Goal: Task Accomplishment & Management: Manage account settings

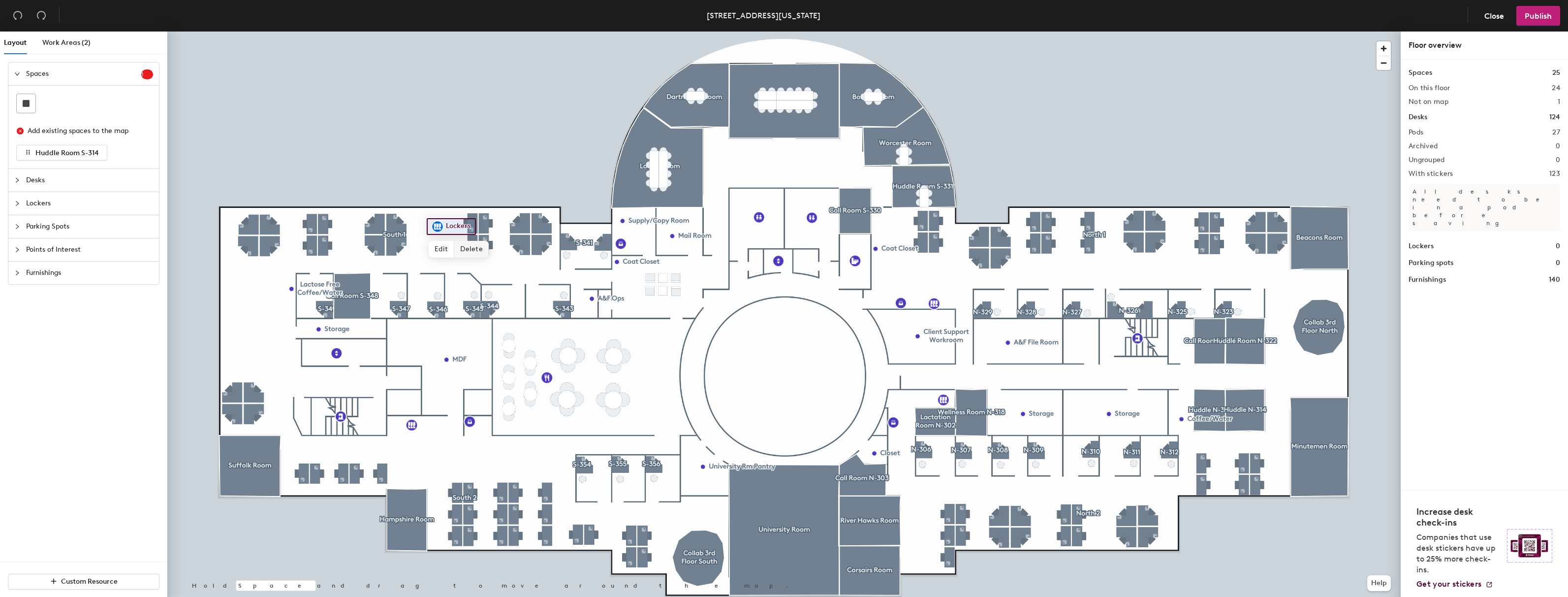
click at [469, 251] on span "Delete" at bounding box center [472, 248] width 34 height 16
click at [29, 207] on span "Lockers" at bounding box center [90, 203] width 127 height 23
click at [18, 203] on div "Lockers" at bounding box center [84, 203] width 151 height 23
click at [14, 204] on div "Spaces 1 Add existing spaces to the map Huddle Room S-314 Desks Lockers Parking…" at bounding box center [84, 173] width 167 height 239
click at [20, 118] on div at bounding box center [20, 120] width 12 height 11
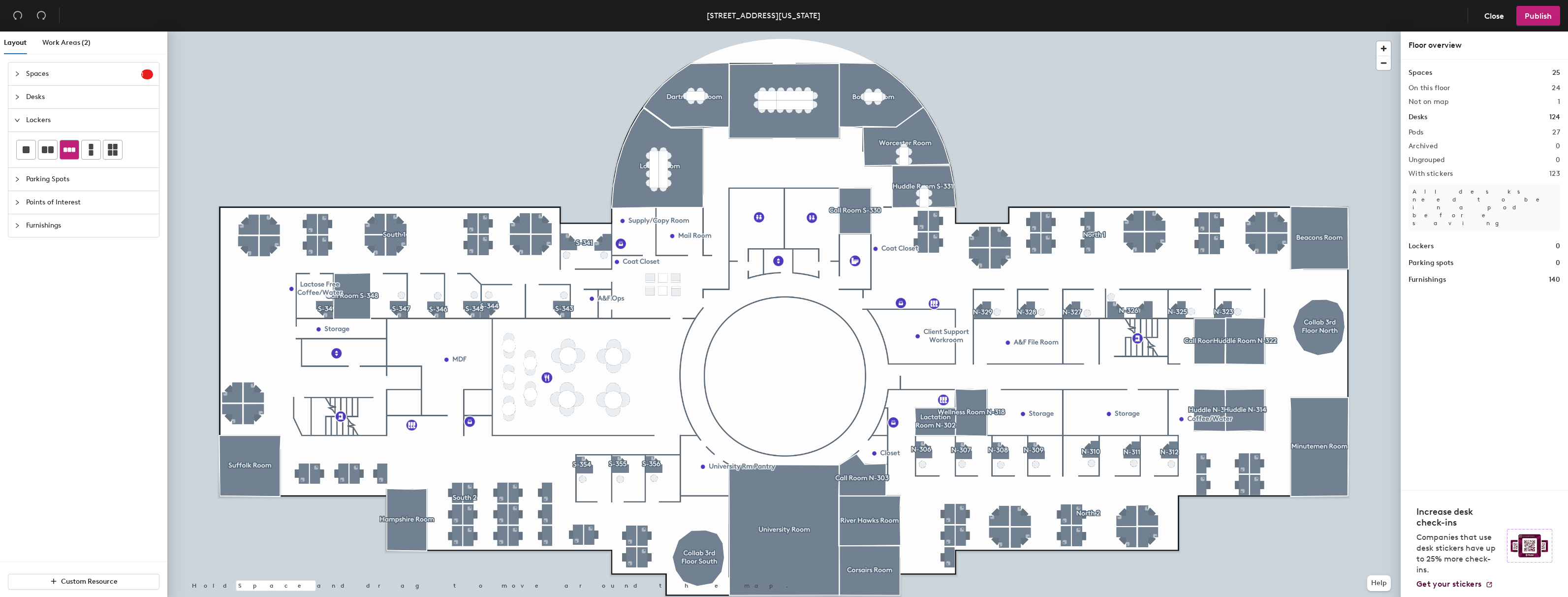
click at [74, 152] on icon at bounding box center [69, 150] width 12 height 12
click at [92, 151] on icon at bounding box center [91, 150] width 4 height 12
click at [116, 151] on icon at bounding box center [113, 150] width 10 height 12
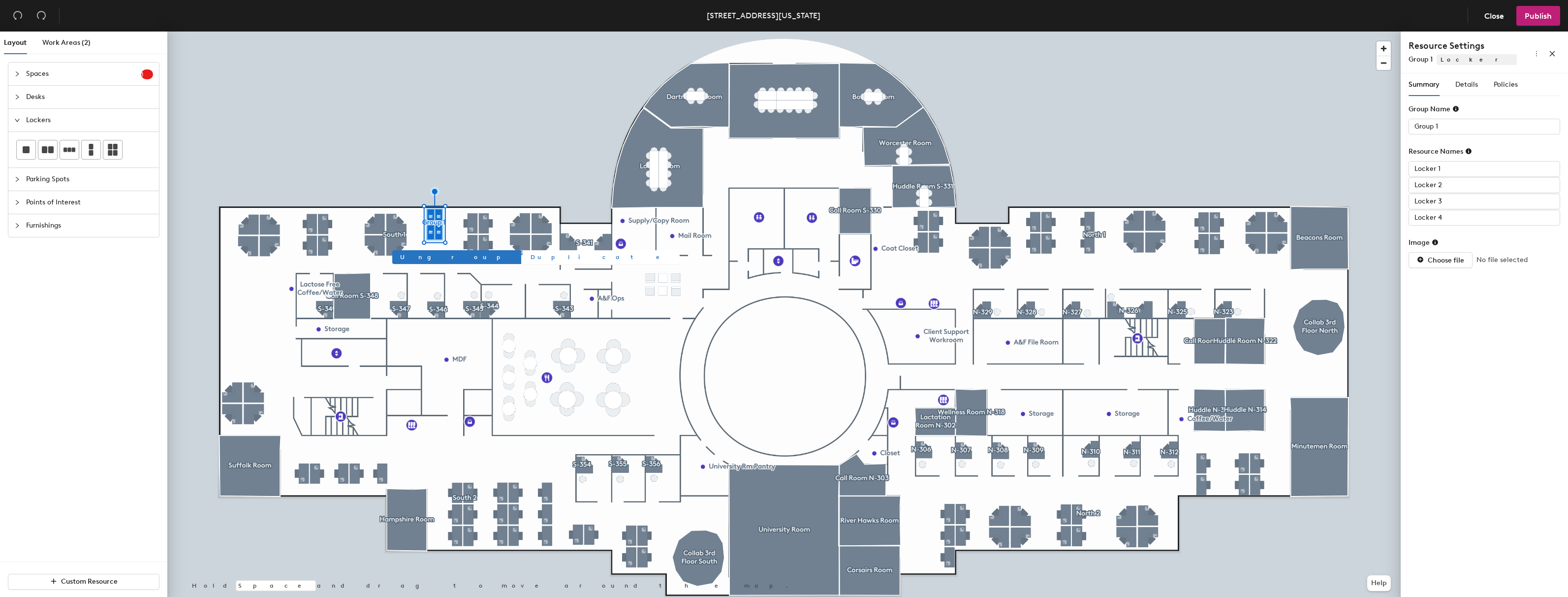
click at [531, 258] on span "Duplicate" at bounding box center [602, 257] width 142 height 9
type input "Group 3"
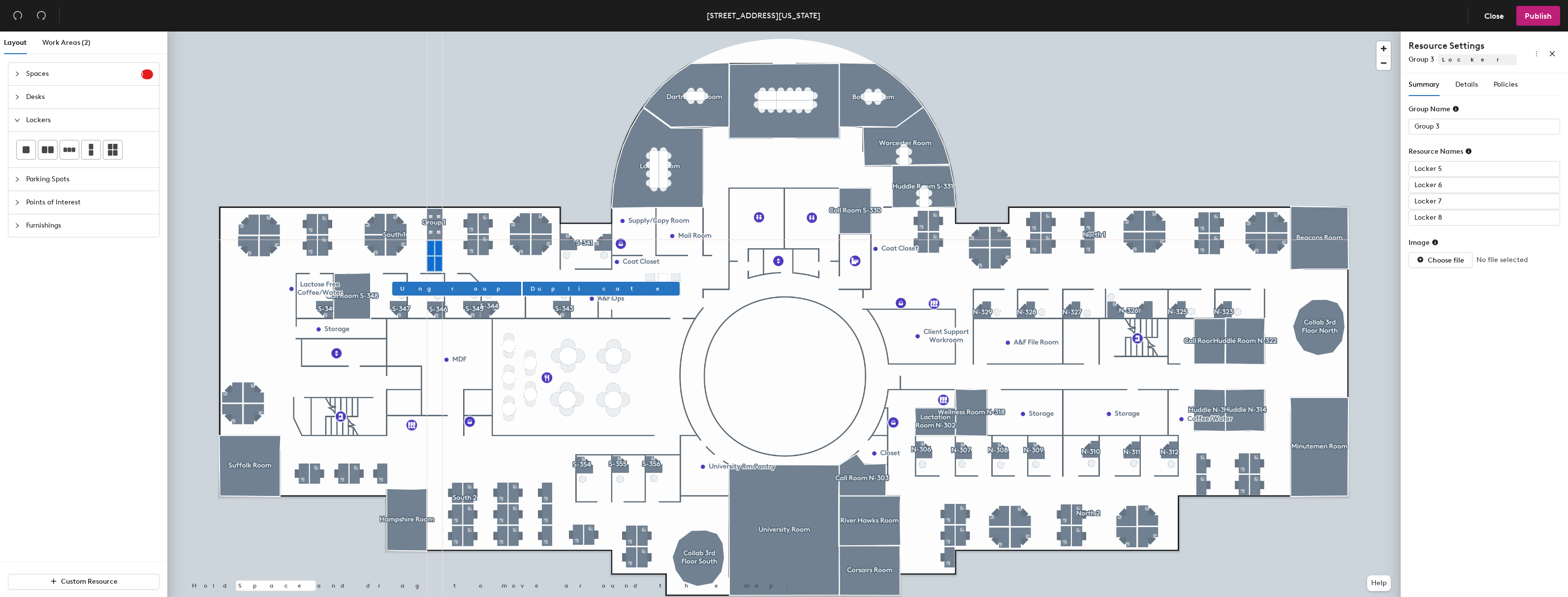
click at [454, 32] on div at bounding box center [784, 32] width 1234 height 0
click at [419, 288] on span "Ungroup" at bounding box center [457, 288] width 113 height 9
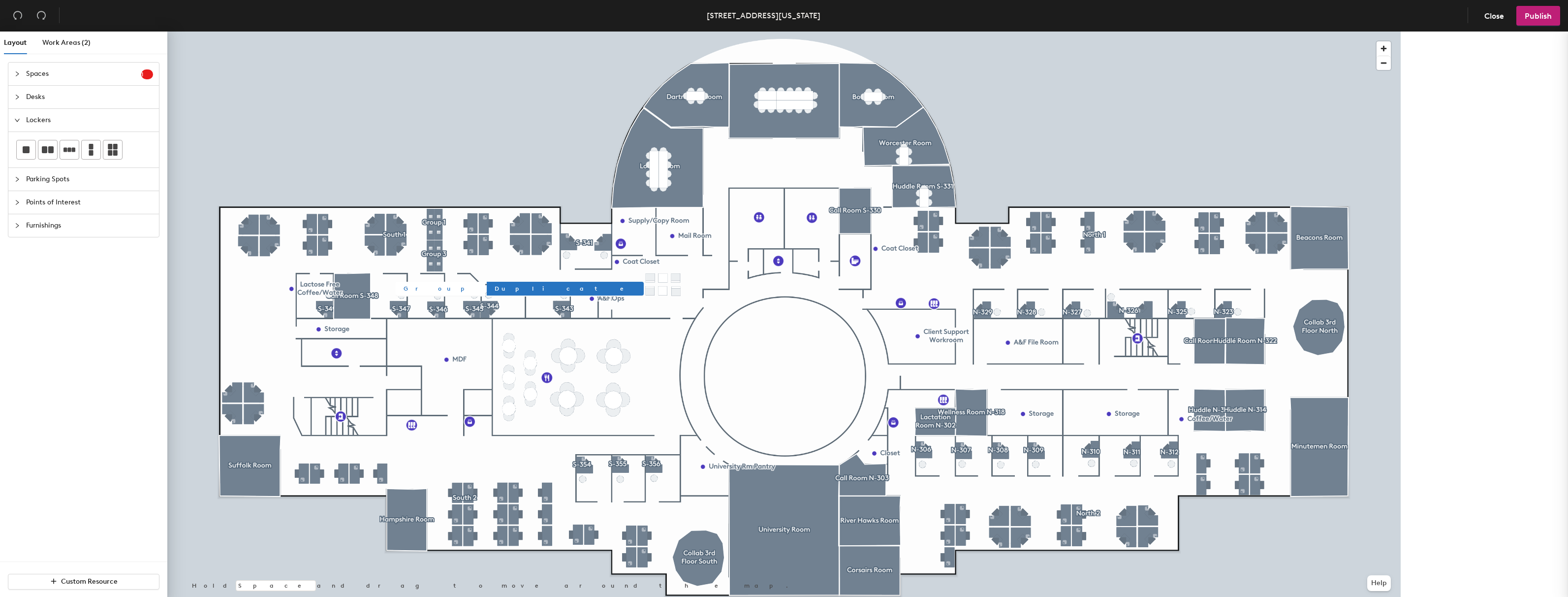
click at [414, 287] on span "Group" at bounding box center [440, 288] width 74 height 9
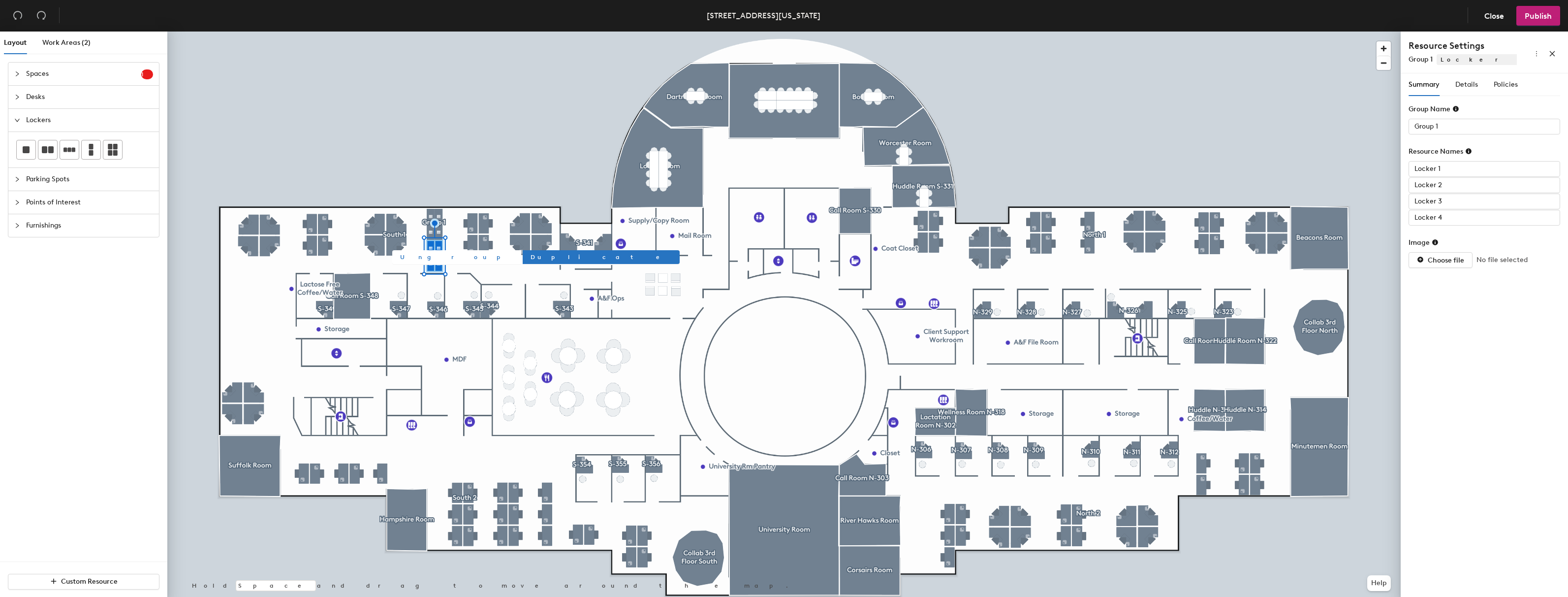
click at [411, 259] on span "Ungroup" at bounding box center [457, 257] width 113 height 9
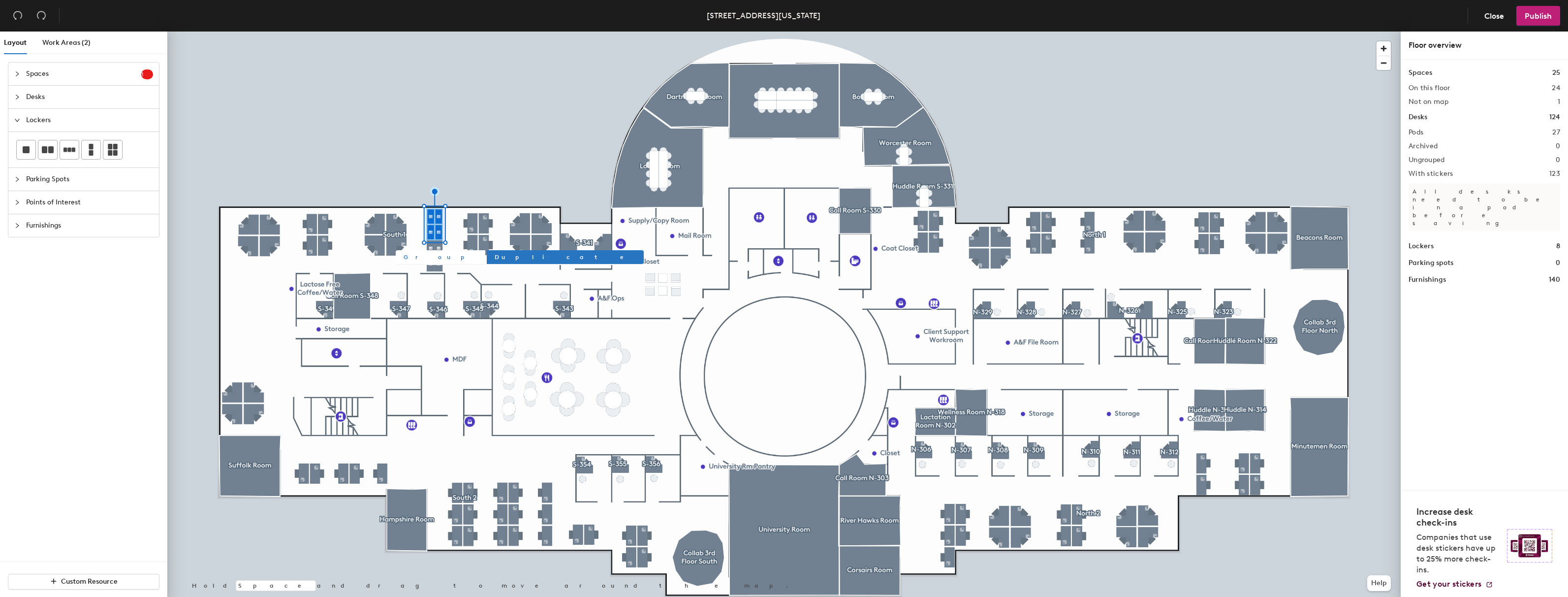
click at [522, 32] on div at bounding box center [784, 32] width 1234 height 0
click at [433, 32] on div at bounding box center [784, 32] width 1234 height 0
click at [422, 32] on div at bounding box center [784, 32] width 1234 height 0
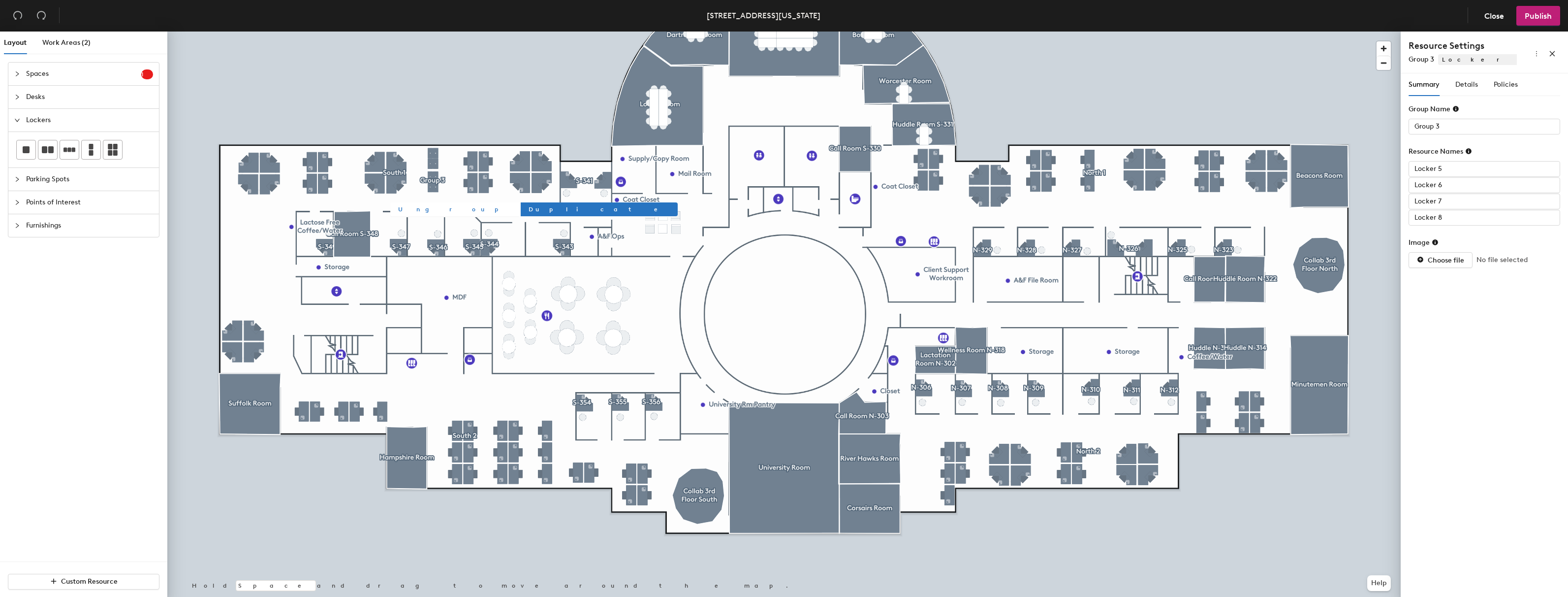
click at [415, 209] on span "Ungroup" at bounding box center [455, 209] width 113 height 9
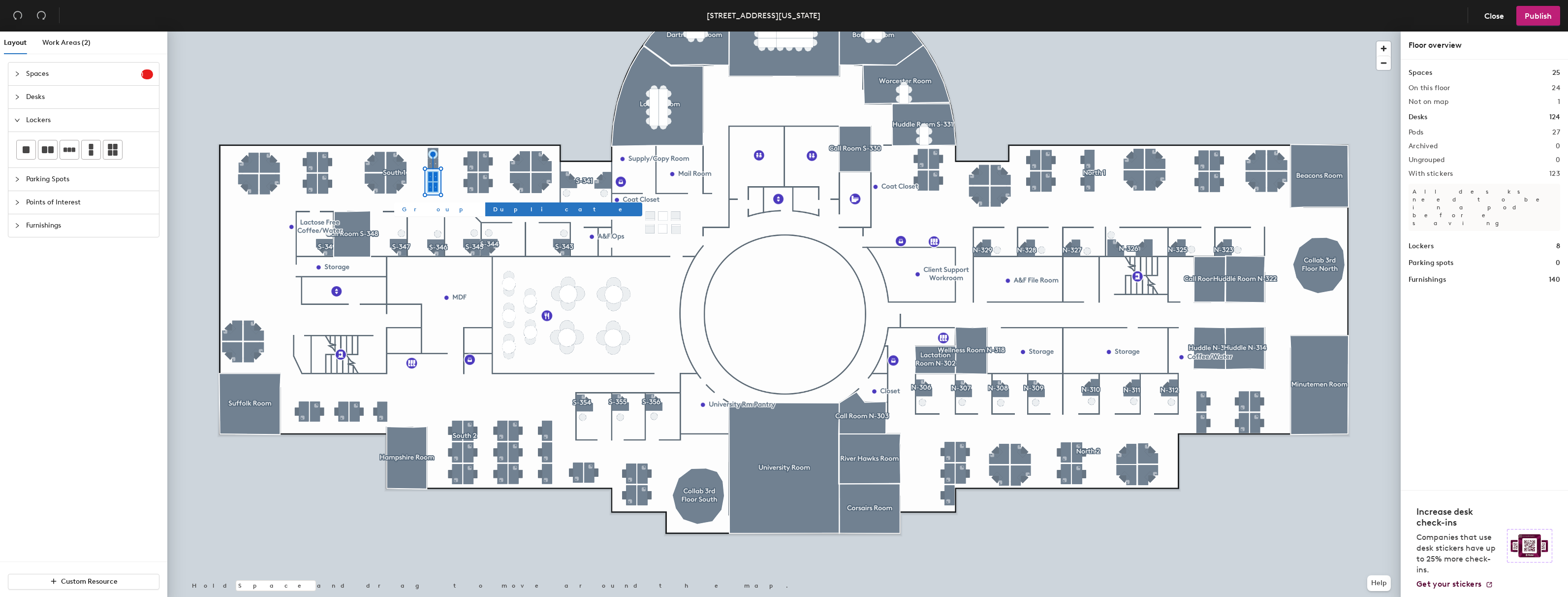
click at [453, 32] on div at bounding box center [784, 32] width 1234 height 0
click at [422, 32] on div at bounding box center [784, 32] width 1234 height 0
click at [447, 32] on div at bounding box center [784, 32] width 1234 height 0
click at [425, 32] on div at bounding box center [784, 32] width 1234 height 0
click at [412, 207] on span "Group" at bounding box center [439, 207] width 74 height 9
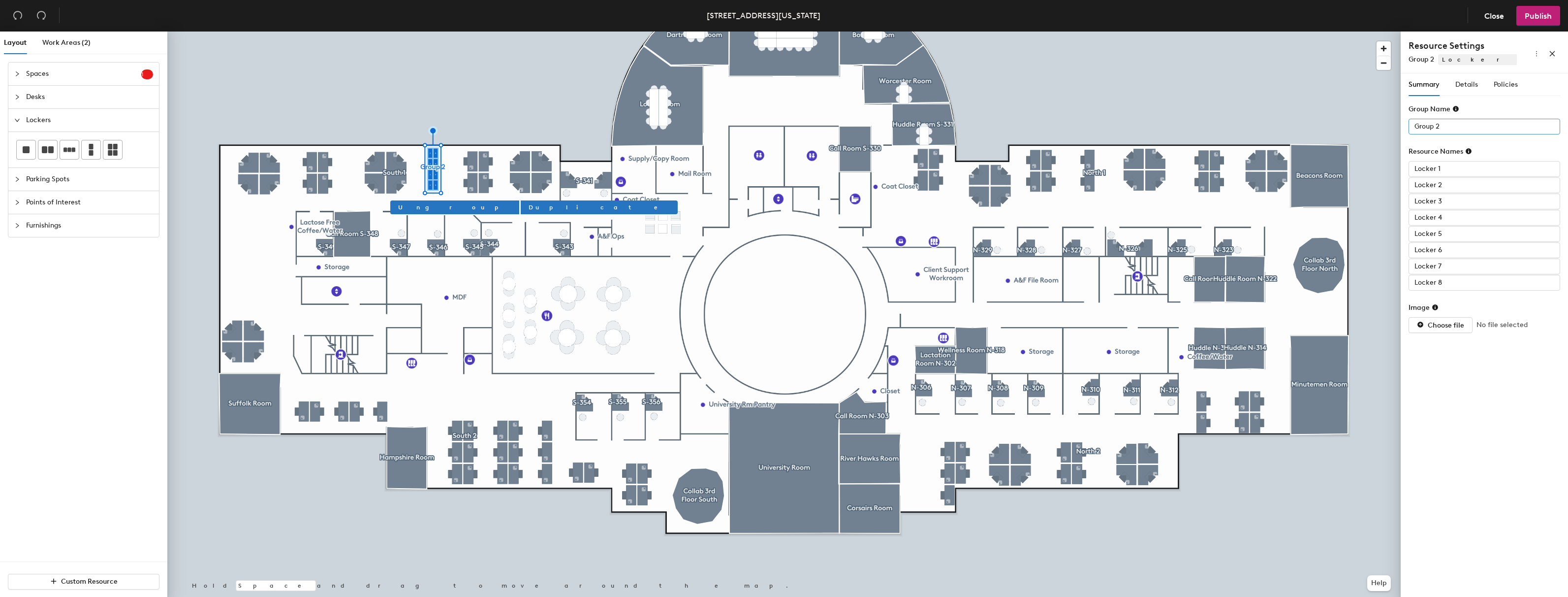
drag, startPoint x: 1463, startPoint y: 119, endPoint x: 1458, endPoint y: 125, distance: 7.8
click at [1458, 124] on div "Group Name Group 2" at bounding box center [1484, 119] width 151 height 31
click at [1455, 127] on input "Group 2" at bounding box center [1484, 126] width 151 height 16
click at [1325, 118] on div "Layout Work Areas (2) Spaces 1 Add existing spaces to the map Huddle Room S-314…" at bounding box center [784, 316] width 1568 height 570
type input "North 1 Lock"
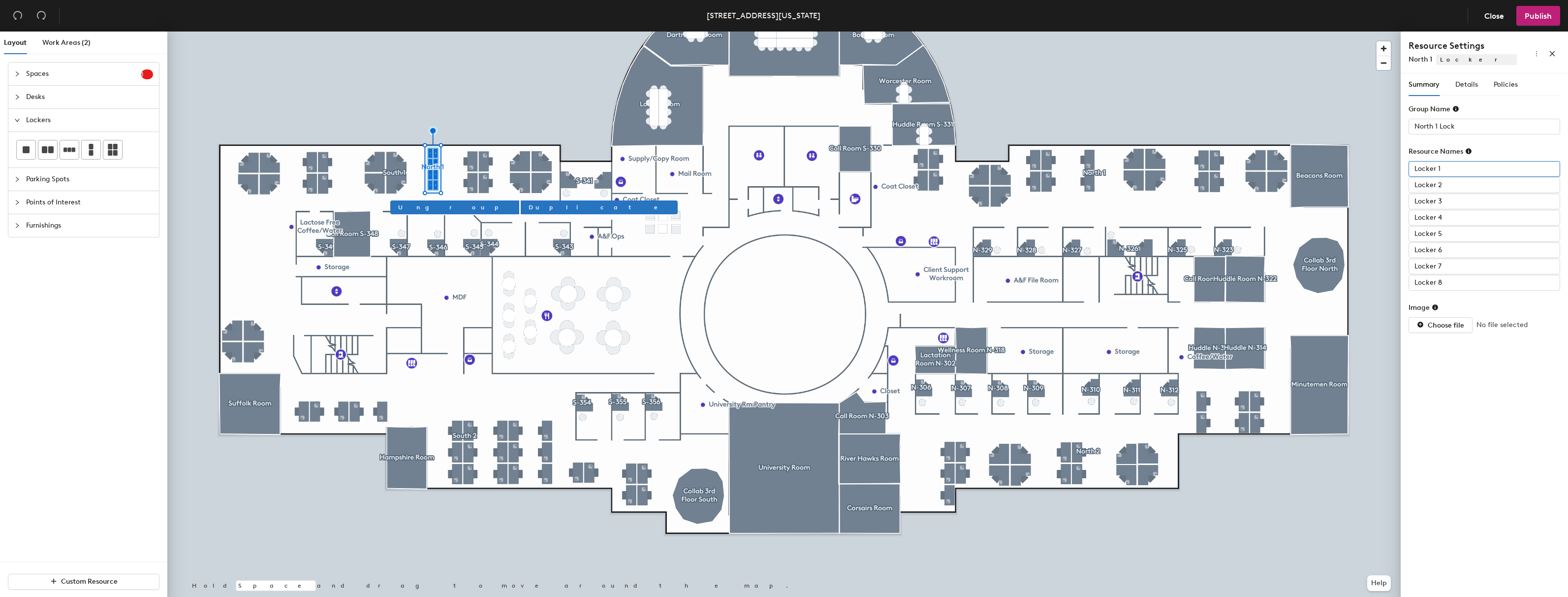
click at [1458, 172] on input "Locker 1" at bounding box center [1484, 169] width 151 height 16
click at [1448, 164] on input "ers" at bounding box center [1484, 169] width 151 height 16
click at [1348, 157] on div "Layout Work Areas (2) Spaces 1 Add existing spaces to the map Huddle Room S-314…" at bounding box center [784, 316] width 1568 height 570
type input "ers"
click at [1468, 128] on input "North 1 Lock" at bounding box center [1484, 126] width 151 height 16
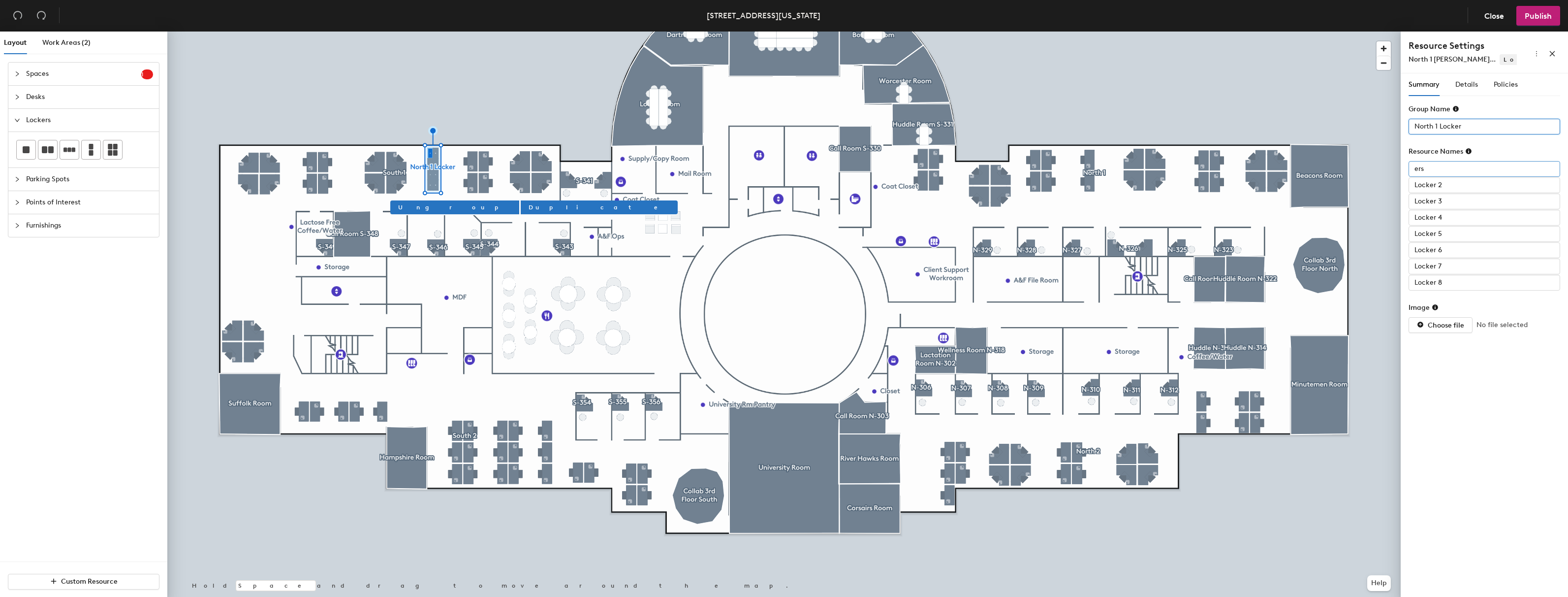
type input "North 1 Locker"
click at [1366, 164] on div "Layout Work Areas (2) Spaces 1 Add existing spaces to the map Huddle Room S-314…" at bounding box center [784, 316] width 1568 height 570
click at [1467, 168] on input "North 1 L- 01" at bounding box center [1484, 169] width 151 height 16
type input "North 1 L- 01"
click at [1450, 187] on input "Locker 2" at bounding box center [1484, 185] width 151 height 16
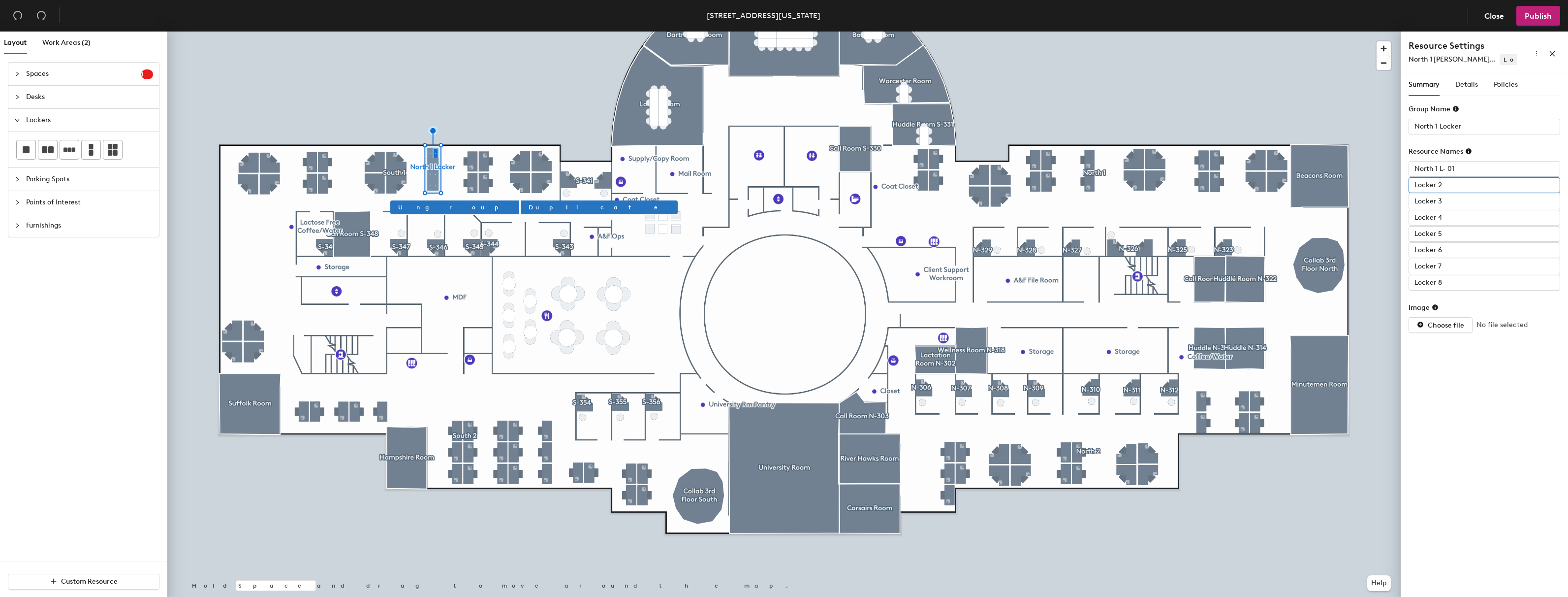
paste input "North 1 L- 01"
type input "North 1 L- 02"
click at [1427, 202] on input "Locker 3" at bounding box center [1484, 201] width 151 height 16
click at [1440, 200] on input "Locker 3" at bounding box center [1484, 201] width 151 height 16
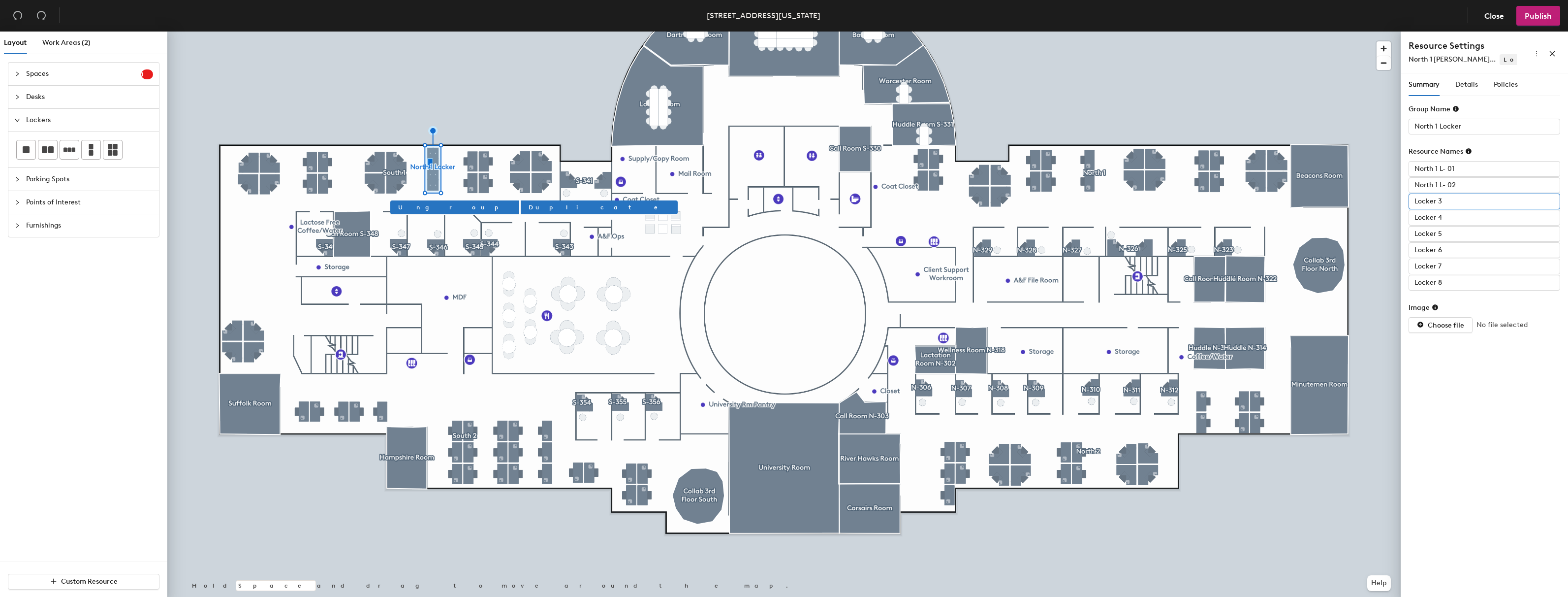
click at [1437, 203] on input "Locker 3" at bounding box center [1484, 201] width 151 height 16
paste input "North 1 L- 0"
type input "North 1 L- 03"
click at [1451, 217] on input "Locker 4" at bounding box center [1484, 218] width 151 height 16
paste input "North 1 L- 0"
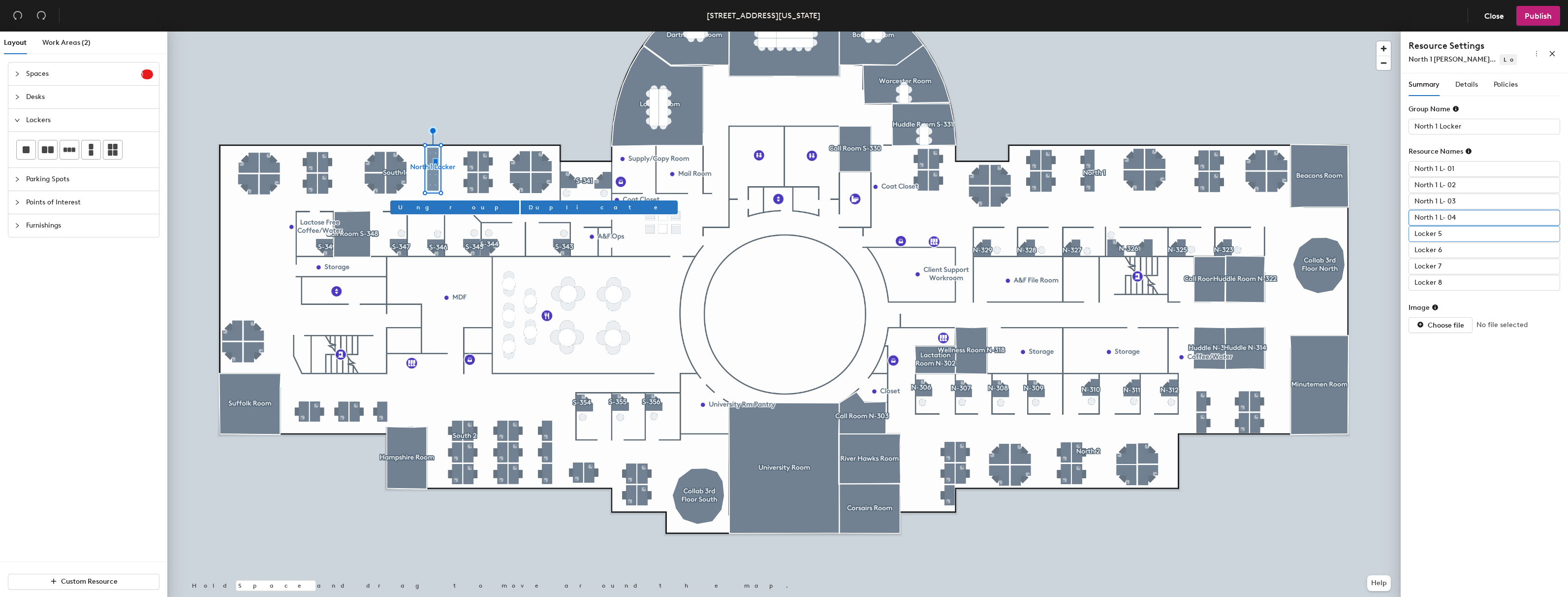
type input "North 1 L- 04"
click at [1450, 237] on input "Locker 5" at bounding box center [1484, 234] width 151 height 16
paste input "North 1 L- 0"
type input "North 1 L- 05"
click at [1458, 250] on input "Locker 6" at bounding box center [1484, 250] width 151 height 16
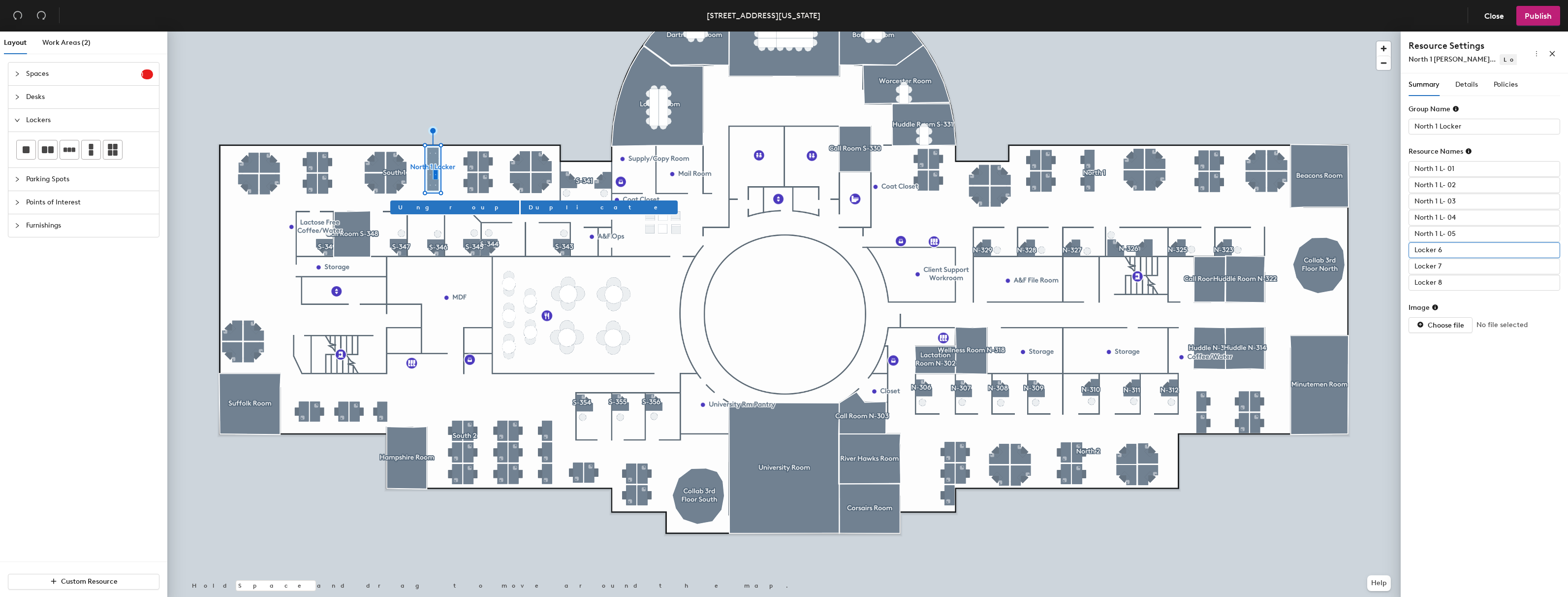
paste input "North 1 L- 0"
type input "North 1 L- 06"
click at [1458, 264] on input "Locker 7" at bounding box center [1484, 267] width 151 height 16
paste input "North 1 L- 0"
type input "North 1 L- 07"
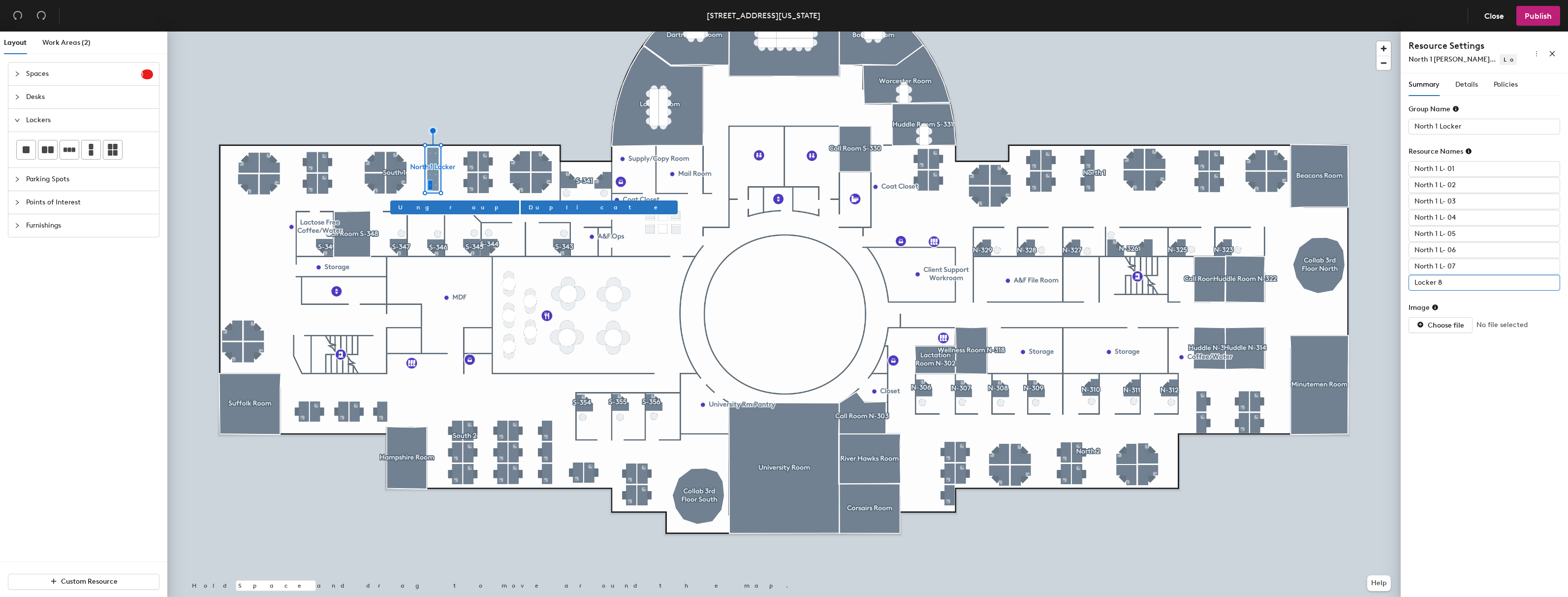
click at [1450, 282] on input "Locker 8" at bounding box center [1484, 283] width 151 height 16
paste input "North 1 L- 0"
type input "North 1 L- 08"
click at [1484, 121] on input "North 1 Locker" at bounding box center [1484, 126] width 151 height 16
click at [1481, 127] on input "North 1 Locker" at bounding box center [1484, 126] width 151 height 16
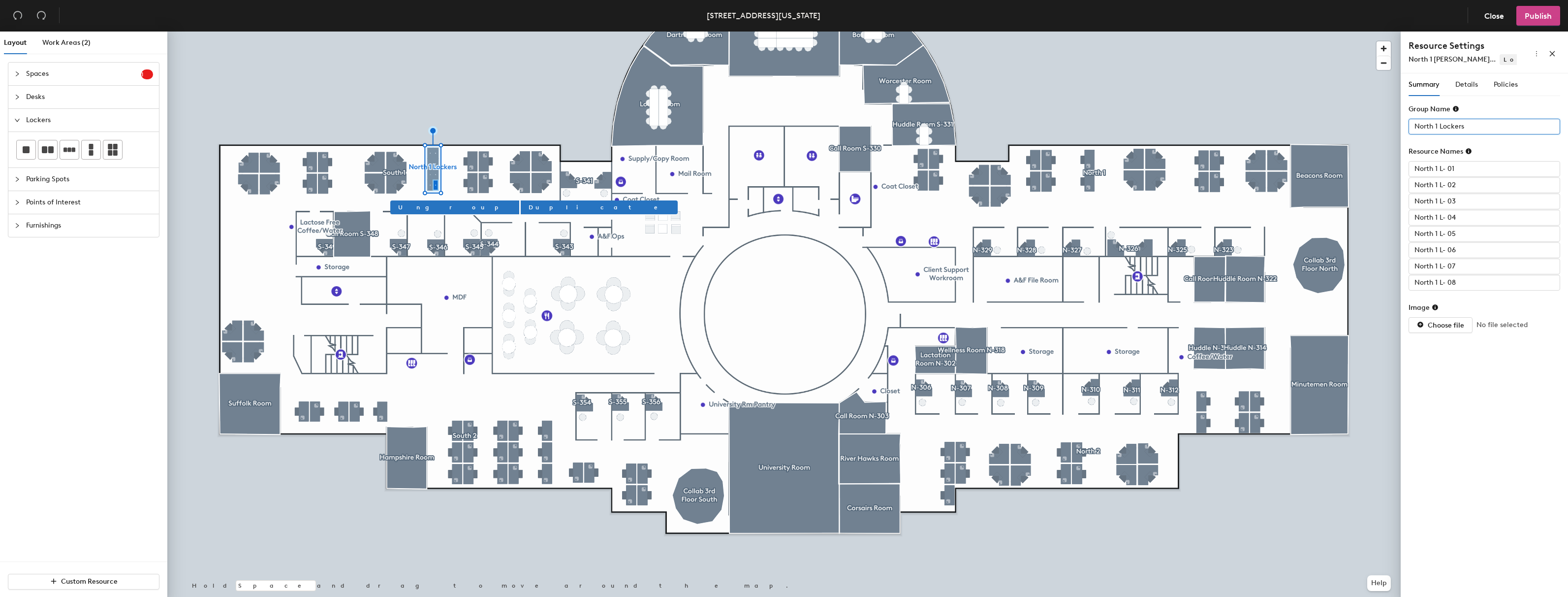
type input "North 1 Lockers"
click at [1538, 17] on span "Publish" at bounding box center [1538, 16] width 27 height 9
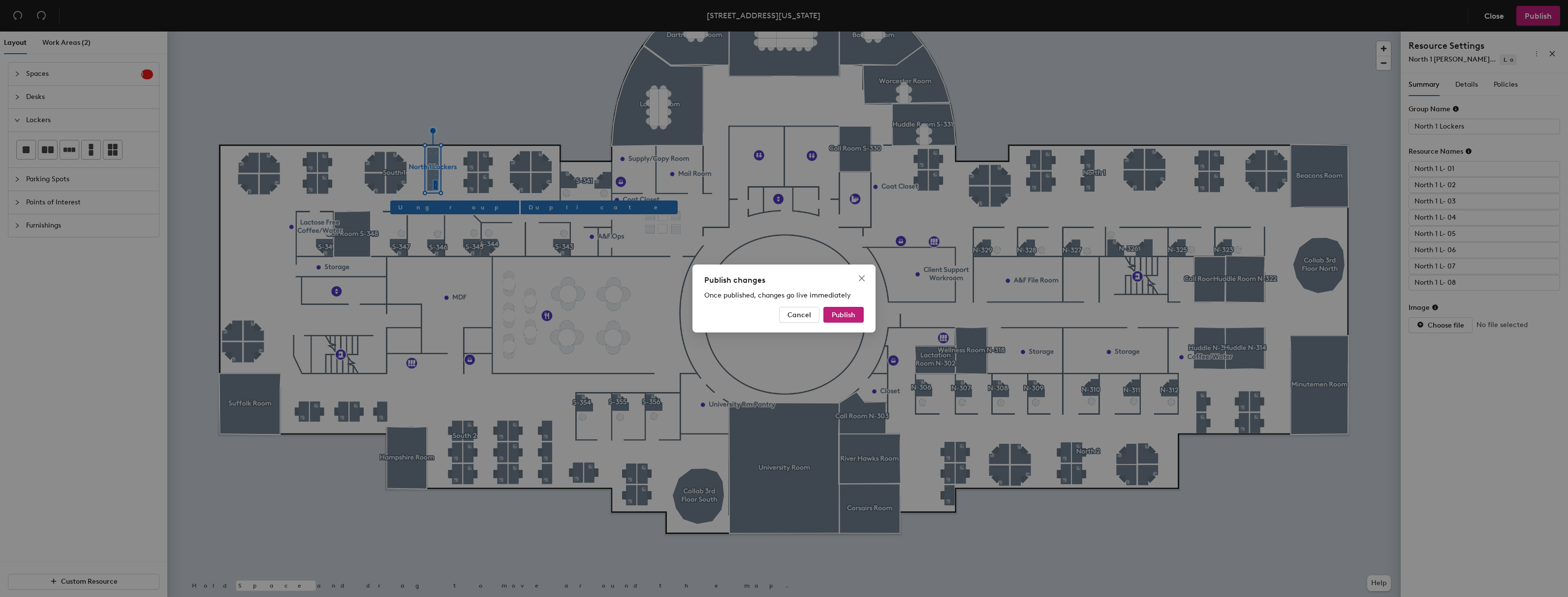
click at [1536, 16] on div "Publish changes Once published, changes go live immediately Cancel Publish" at bounding box center [784, 298] width 1568 height 597
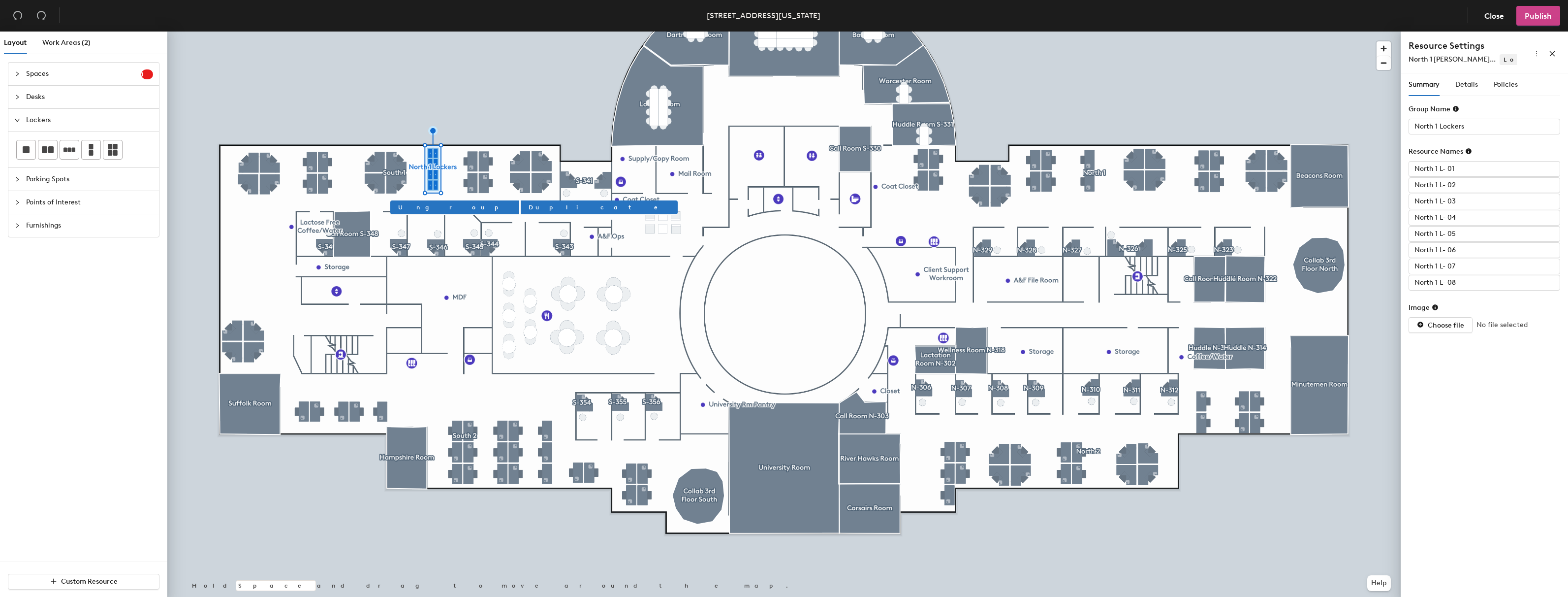
click at [1536, 19] on span "Publish" at bounding box center [1538, 16] width 27 height 9
click at [1219, 96] on div "Publish changes Once published, changes go live immediately Cancel Publish" at bounding box center [784, 298] width 1568 height 597
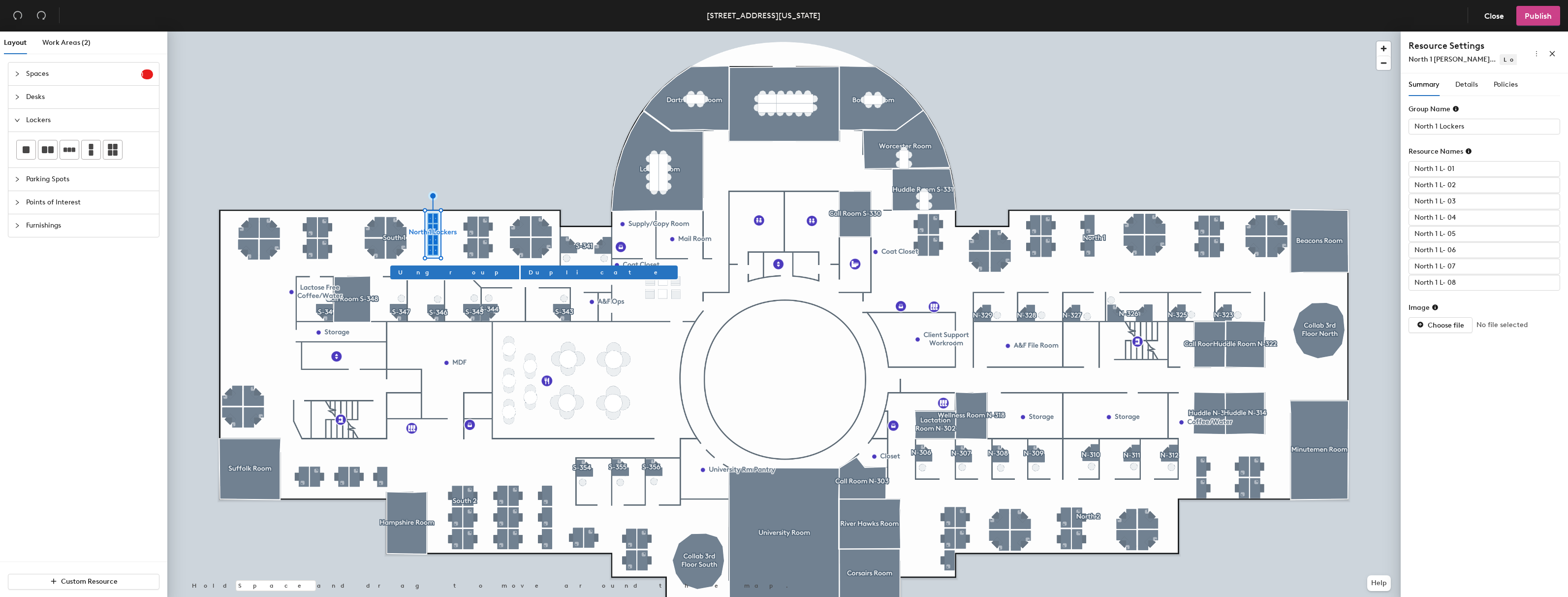
click at [1539, 15] on span "Publish" at bounding box center [1538, 16] width 27 height 9
click at [1223, 88] on div "Publish changes Once published, changes go live immediately Cancel Publish" at bounding box center [784, 298] width 1568 height 597
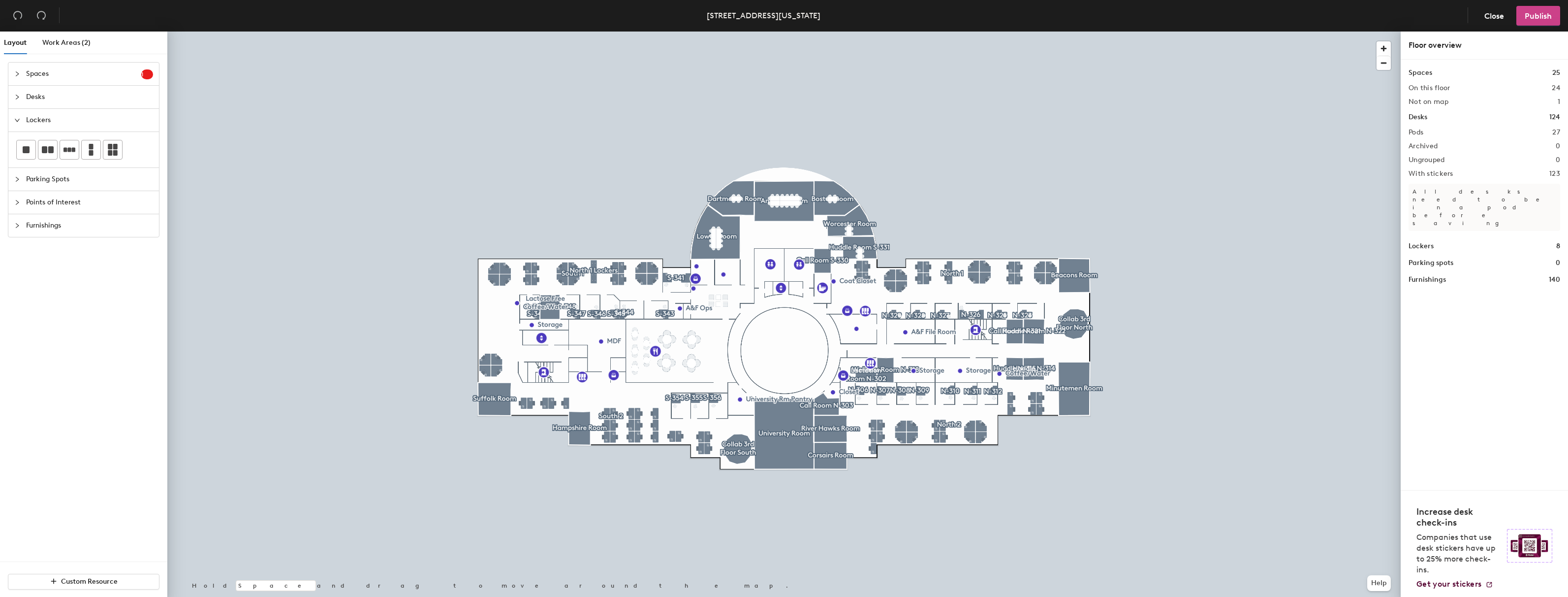
click at [1535, 18] on span "Publish" at bounding box center [1538, 16] width 27 height 9
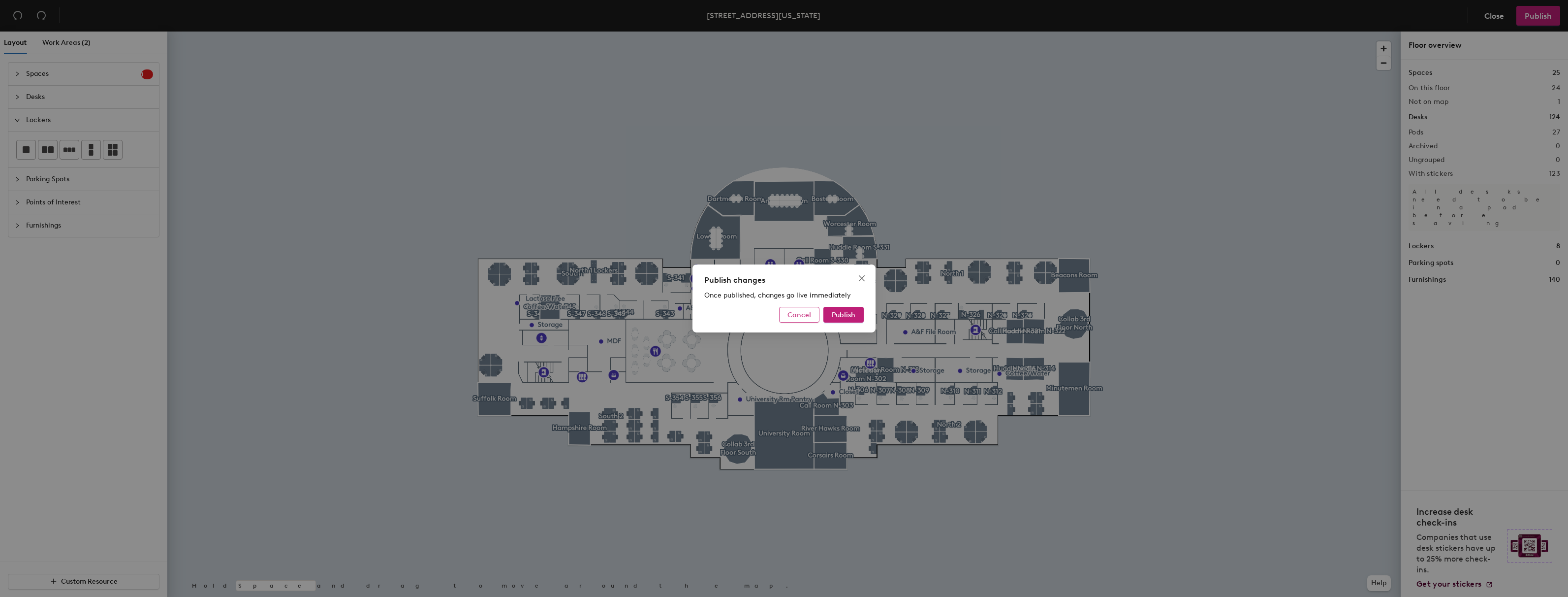
click at [792, 315] on span "Cancel" at bounding box center [799, 315] width 24 height 9
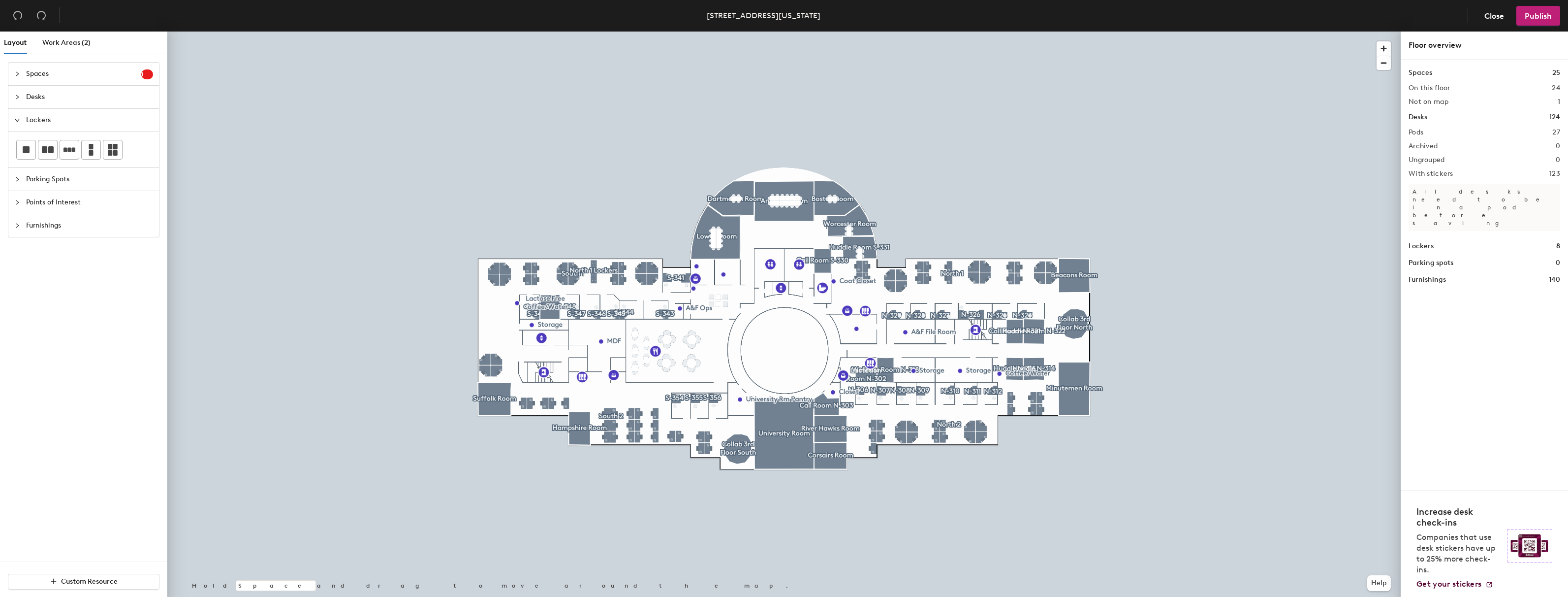
click at [19, 73] on icon "collapsed" at bounding box center [17, 74] width 6 height 6
click at [60, 78] on span "Spaces" at bounding box center [84, 73] width 115 height 23
click at [32, 73] on span "Spaces" at bounding box center [84, 73] width 115 height 23
click at [66, 156] on span "Huddle Room S-314" at bounding box center [67, 153] width 63 height 9
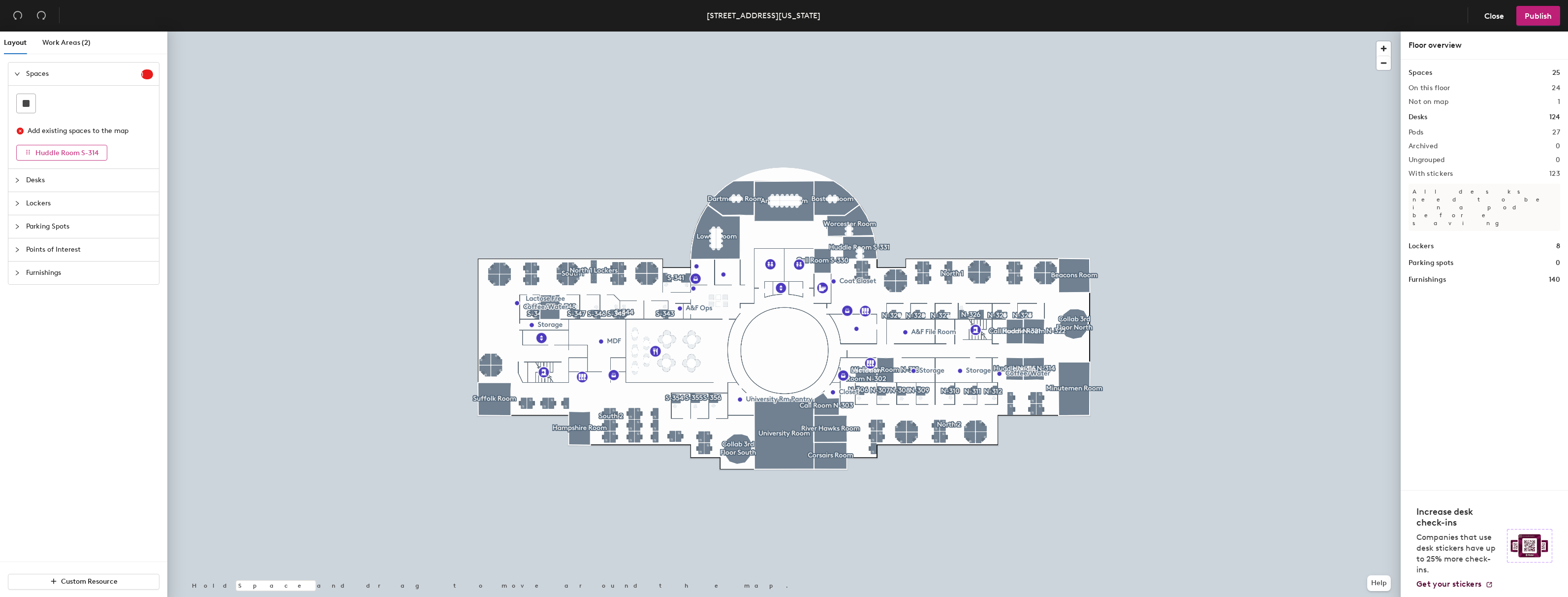
click at [66, 156] on span "Huddle Room S-314" at bounding box center [67, 153] width 63 height 9
click at [1542, 18] on span "Publish" at bounding box center [1538, 16] width 27 height 9
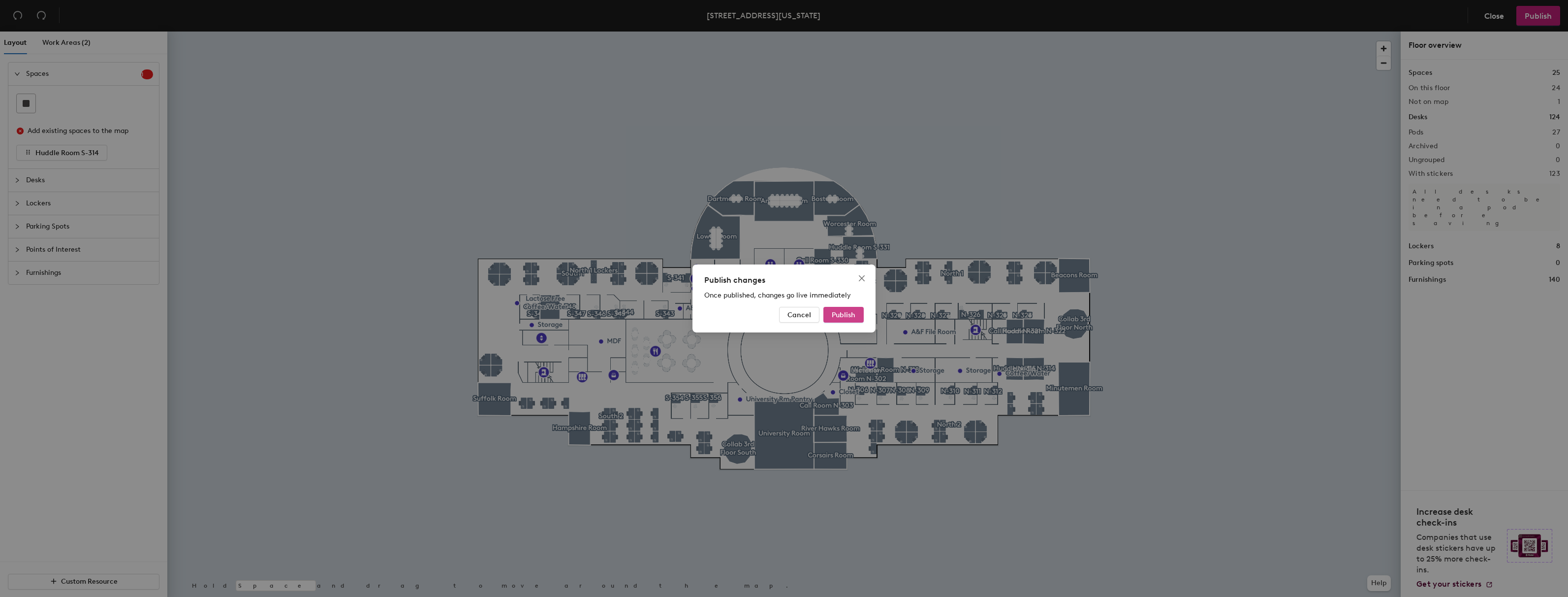
click at [854, 314] on span "Publish" at bounding box center [843, 315] width 24 height 9
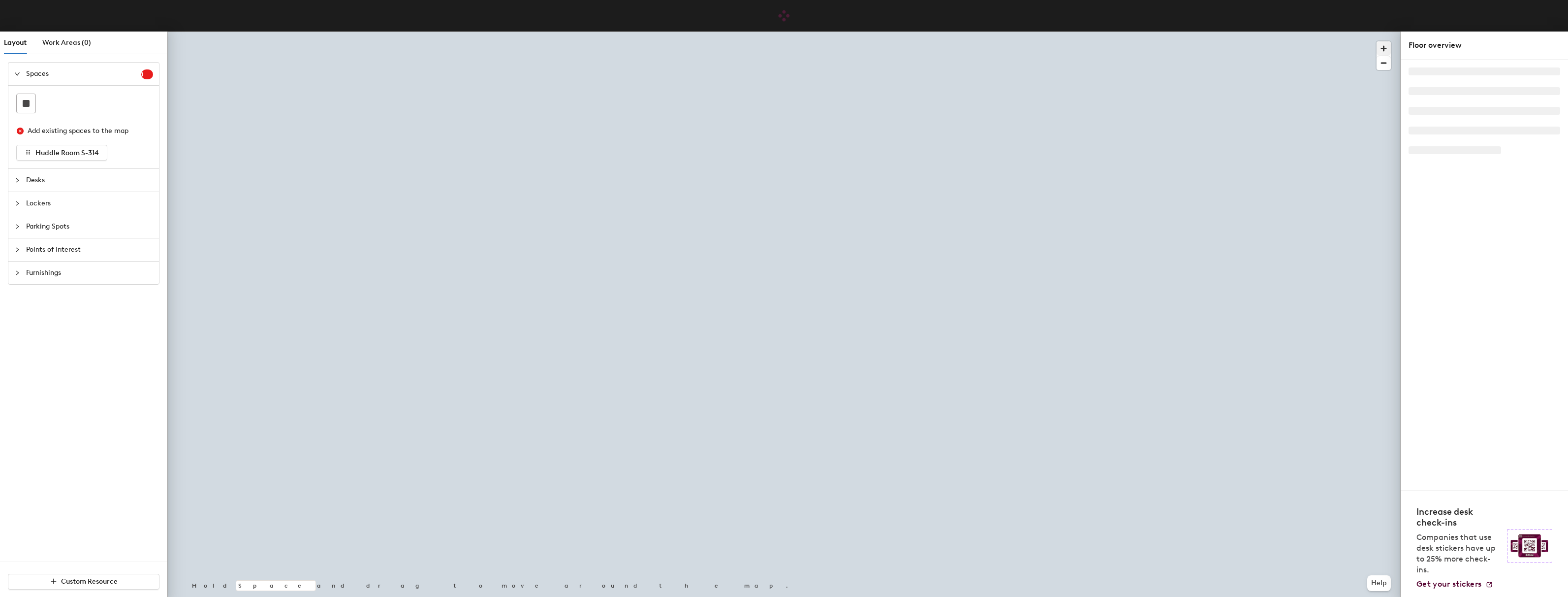
click at [1381, 46] on span "button" at bounding box center [1383, 48] width 14 height 14
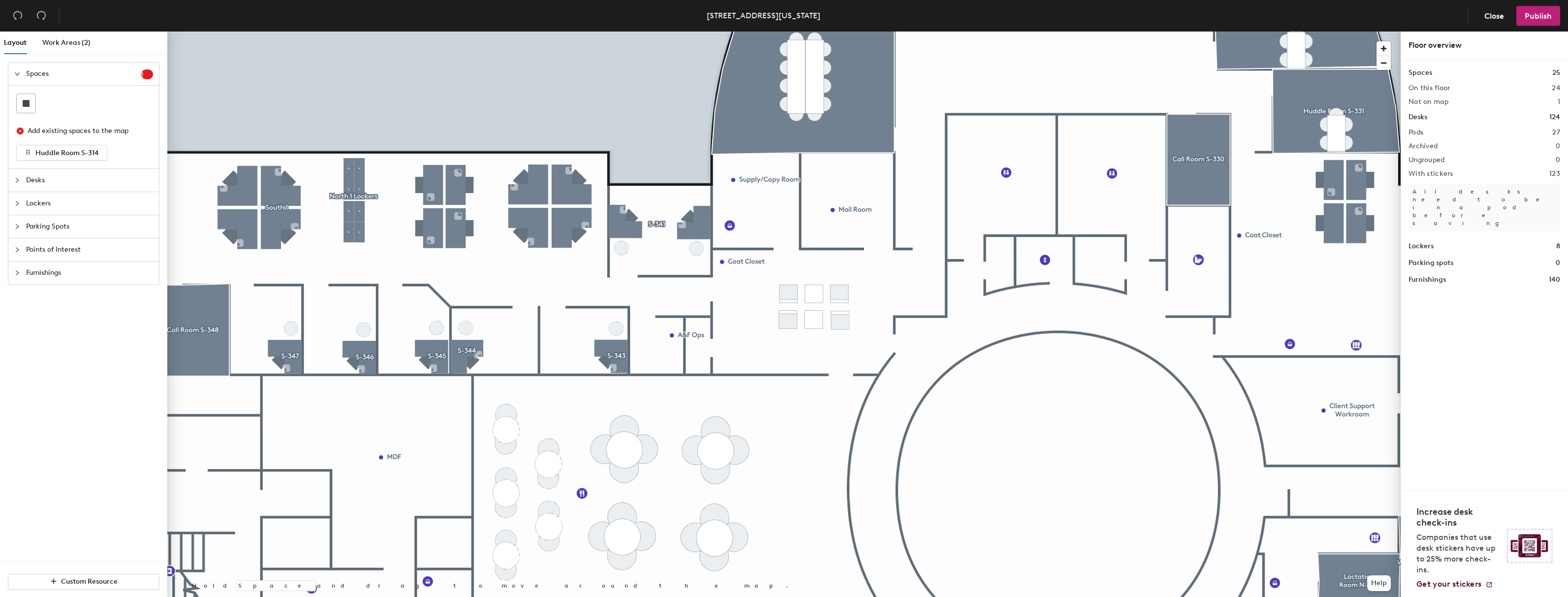
click at [18, 248] on icon "collapsed" at bounding box center [17, 250] width 6 height 6
click at [70, 235] on icon at bounding box center [69, 239] width 12 height 12
drag, startPoint x: 56, startPoint y: 220, endPoint x: 120, endPoint y: 238, distance: 66.5
click at [120, 238] on div at bounding box center [84, 217] width 135 height 63
click at [143, 232] on div at bounding box center [84, 217] width 135 height 63
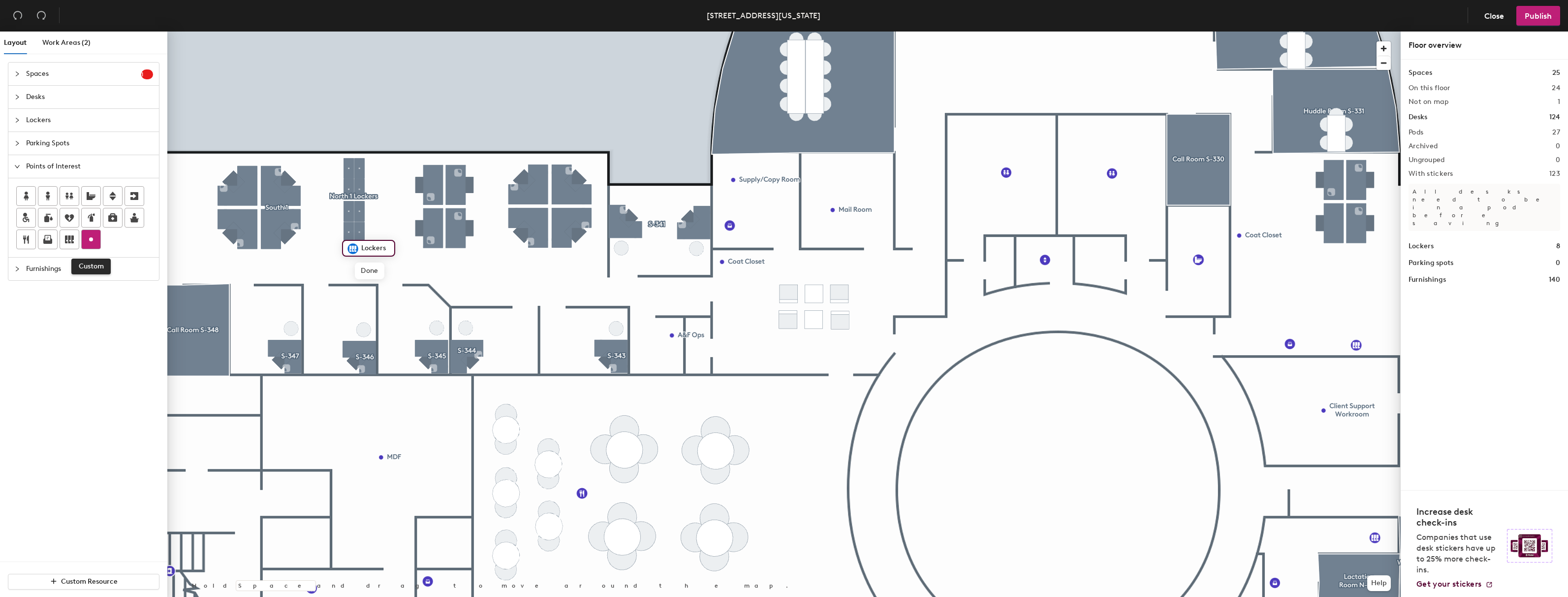
click at [94, 233] on icon at bounding box center [91, 239] width 12 height 12
type input "Battery Packs"
click at [745, 188] on span "Done" at bounding box center [751, 187] width 29 height 16
click at [850, 32] on div at bounding box center [784, 32] width 1234 height 0
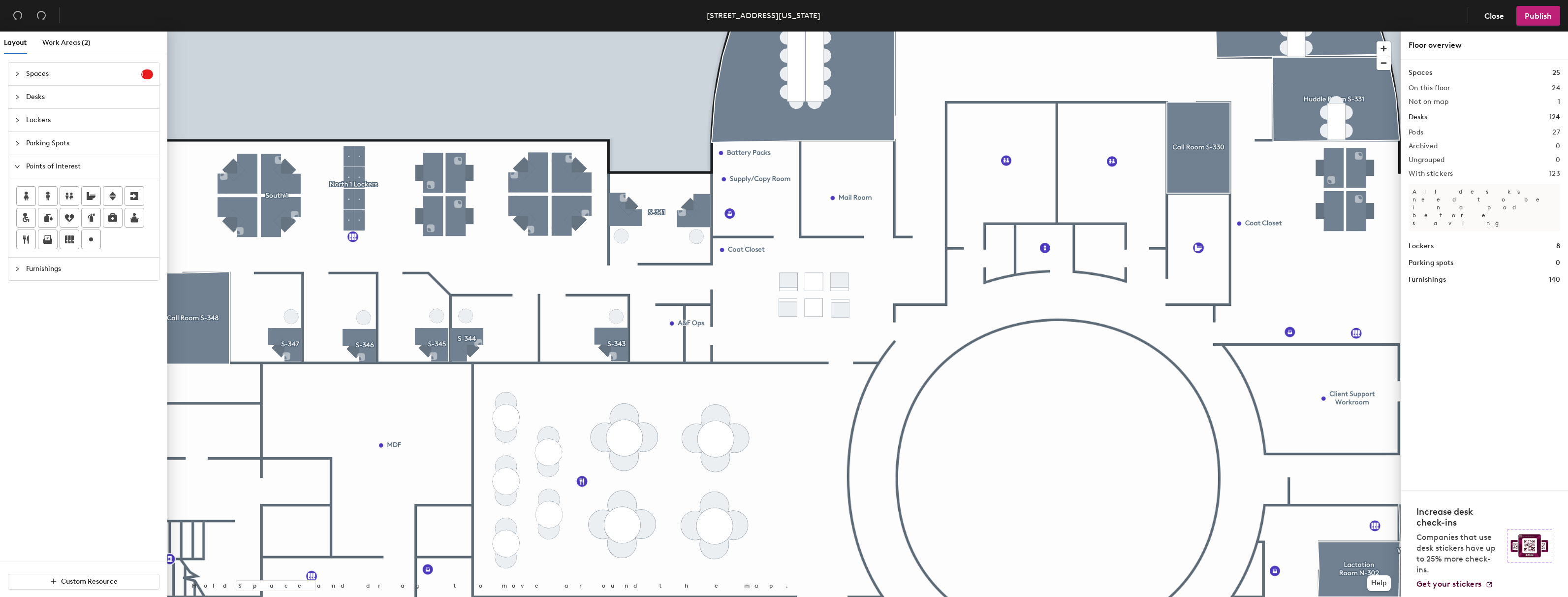
click at [355, 32] on div at bounding box center [784, 32] width 1234 height 0
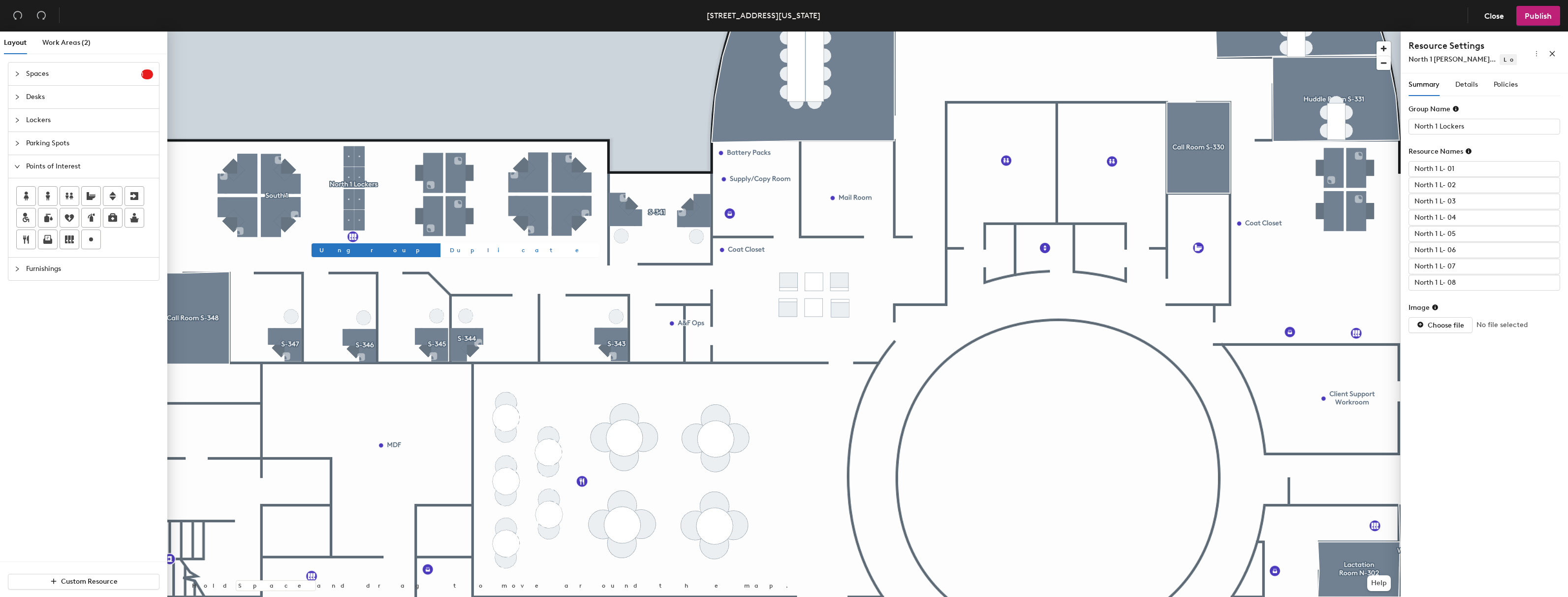
click at [450, 248] on span "Duplicate" at bounding box center [520, 250] width 142 height 9
type input "Group 2"
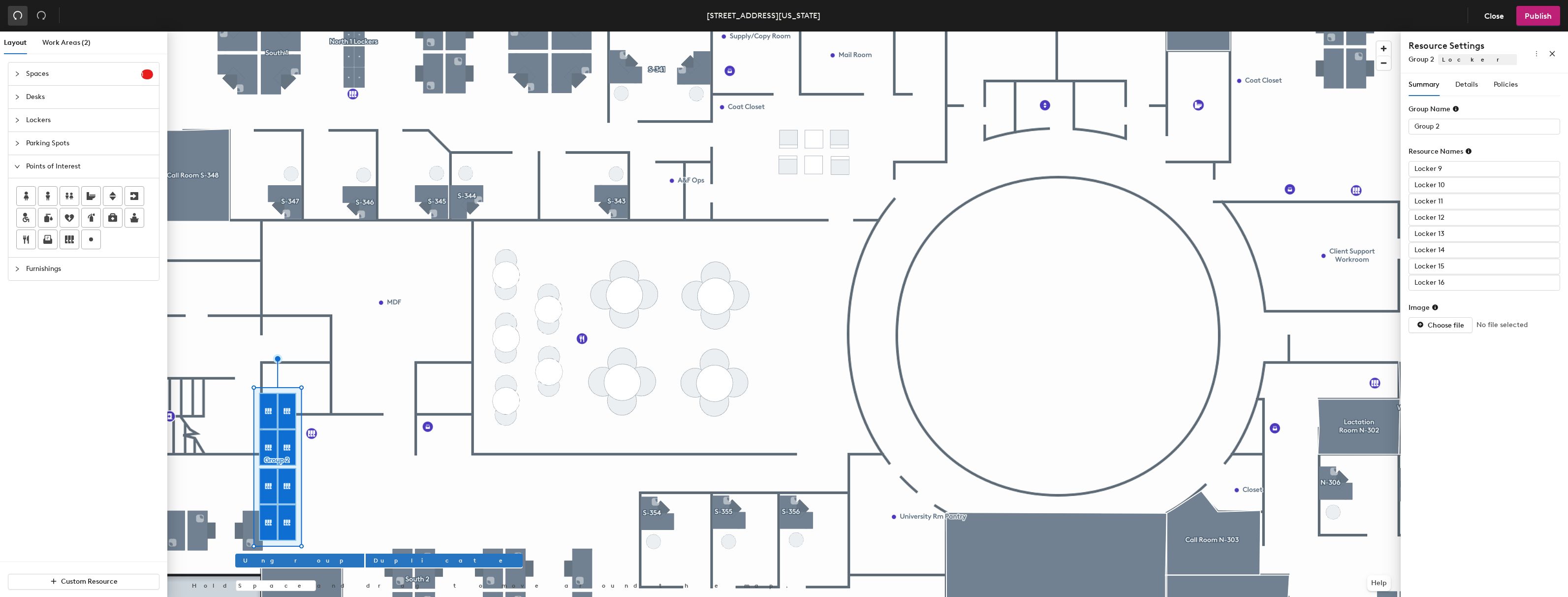
click at [17, 15] on icon "undo" at bounding box center [18, 15] width 10 height 10
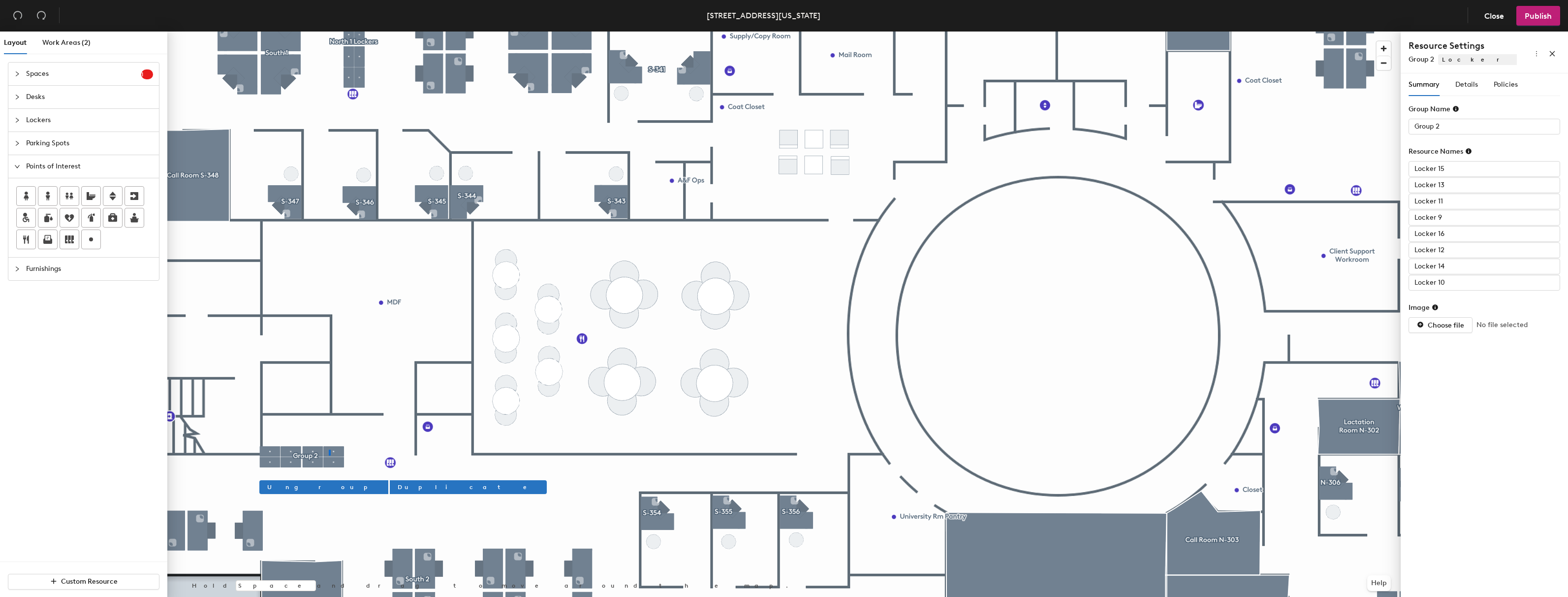
click at [329, 32] on div at bounding box center [784, 32] width 1234 height 0
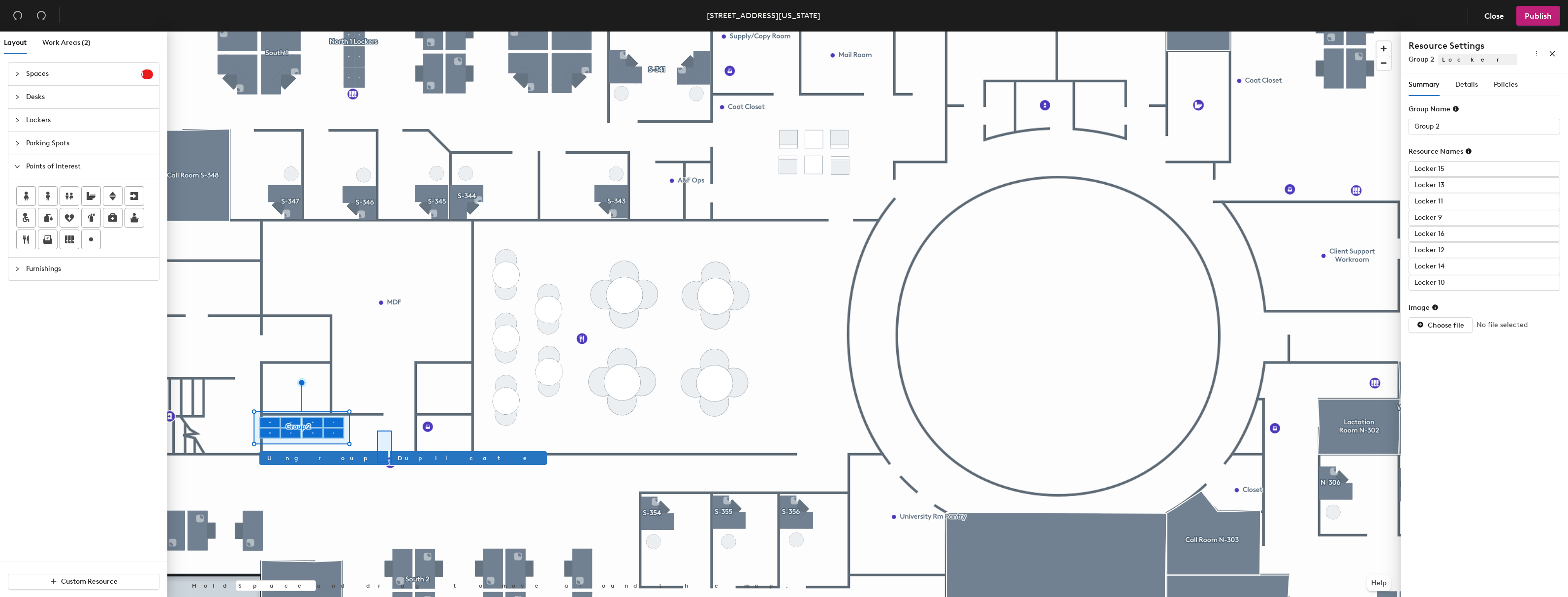
click at [379, 32] on div at bounding box center [784, 32] width 1234 height 0
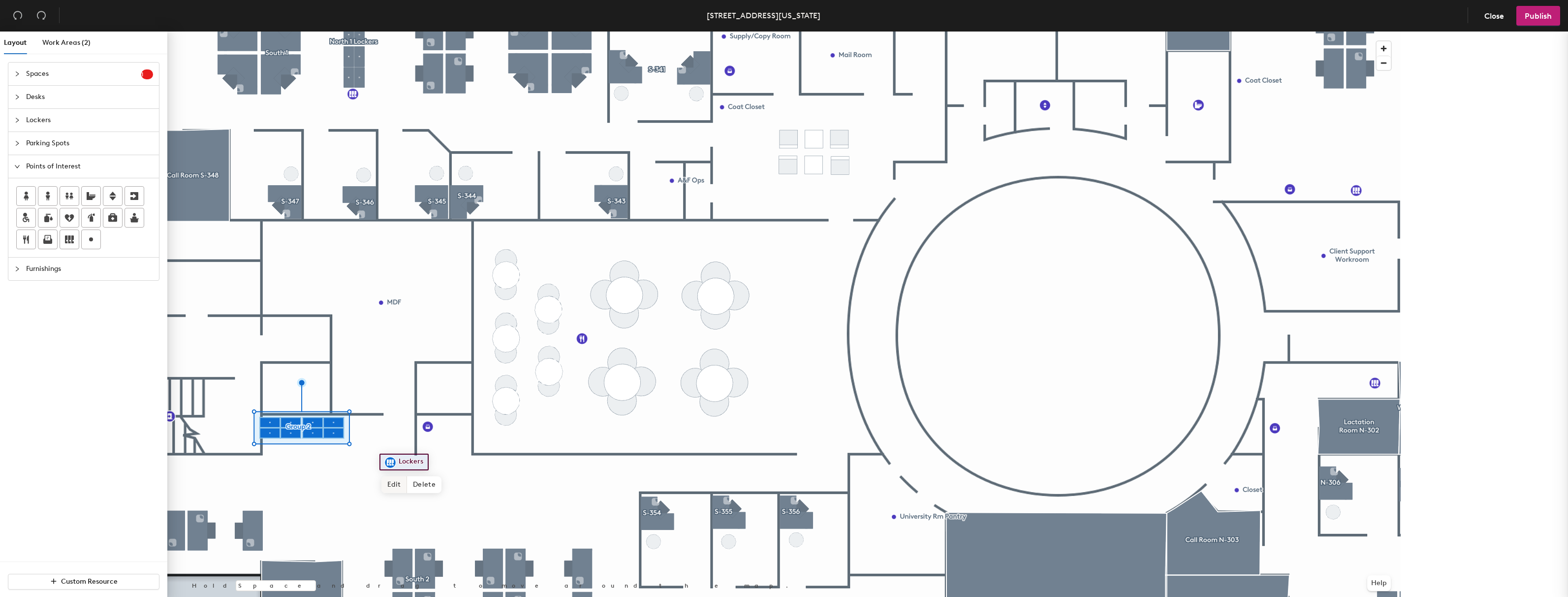
click at [401, 477] on span "Edit" at bounding box center [394, 484] width 26 height 16
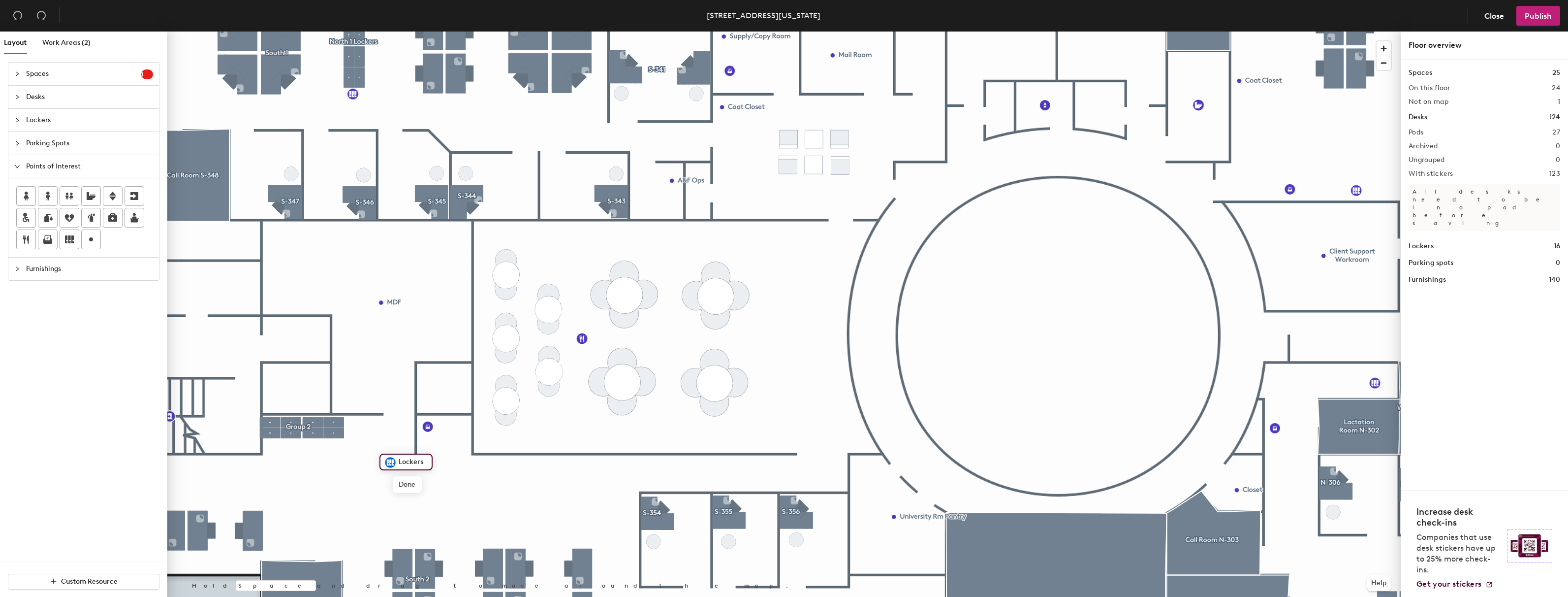
click at [429, 460] on div "Lockers" at bounding box center [406, 461] width 53 height 16
click at [462, 32] on div at bounding box center [784, 32] width 1234 height 0
click at [375, 32] on div at bounding box center [784, 32] width 1234 height 0
click at [431, 32] on div at bounding box center [784, 32] width 1234 height 0
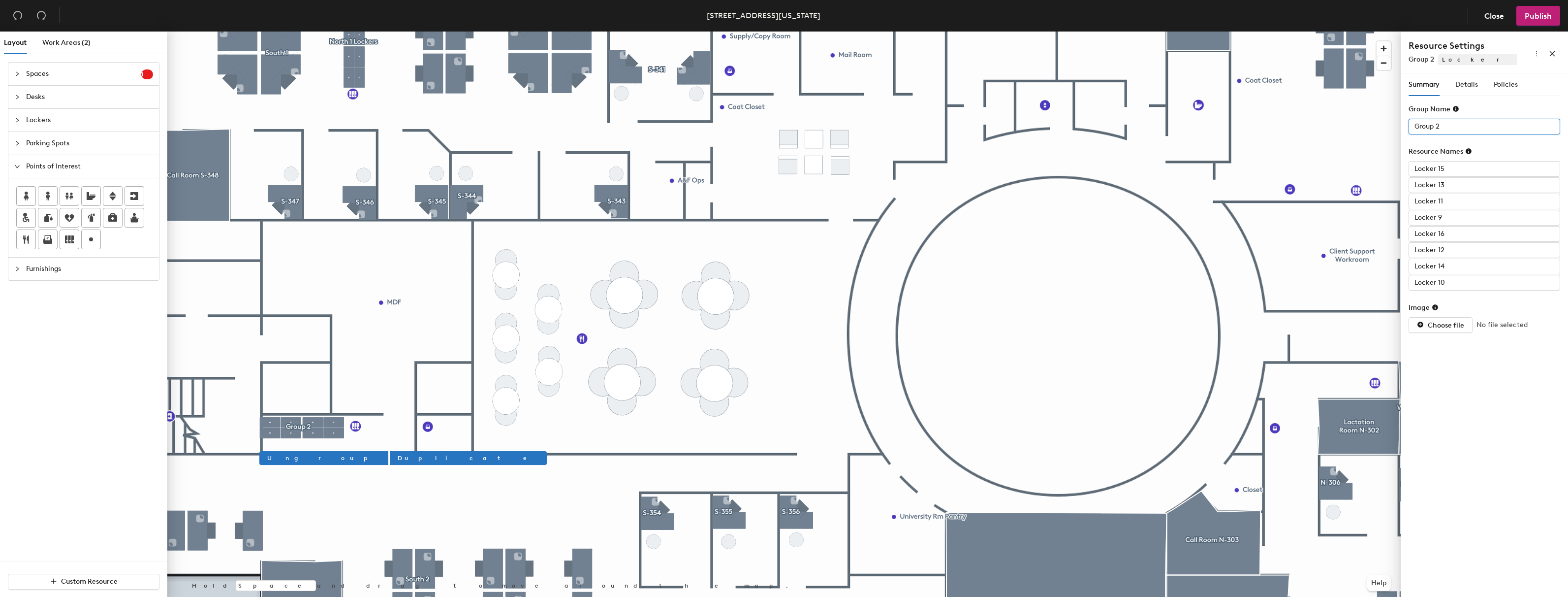
click at [1453, 126] on input "Group 2" at bounding box center [1484, 126] width 151 height 16
type input "North 2 Lockers"
type input "North 2 L- 0"
paste input "North 2 L- 0"
type input "North 2 L- 06"
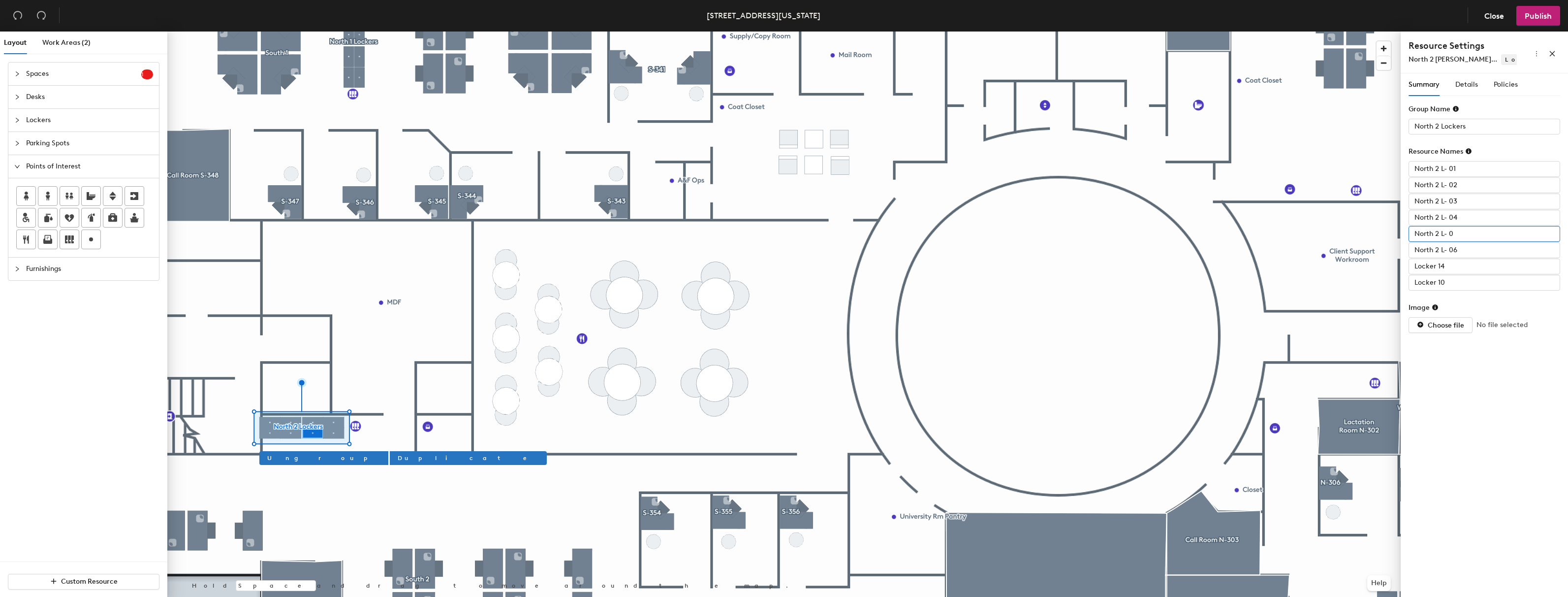
click at [1459, 236] on input "North 2 L- 0" at bounding box center [1484, 234] width 151 height 16
click at [1450, 269] on input "Locker 14" at bounding box center [1484, 267] width 151 height 16
click at [1457, 239] on input "5" at bounding box center [1484, 234] width 151 height 16
paste input "North 2 L- 0"
type input "North 2 L- 05"
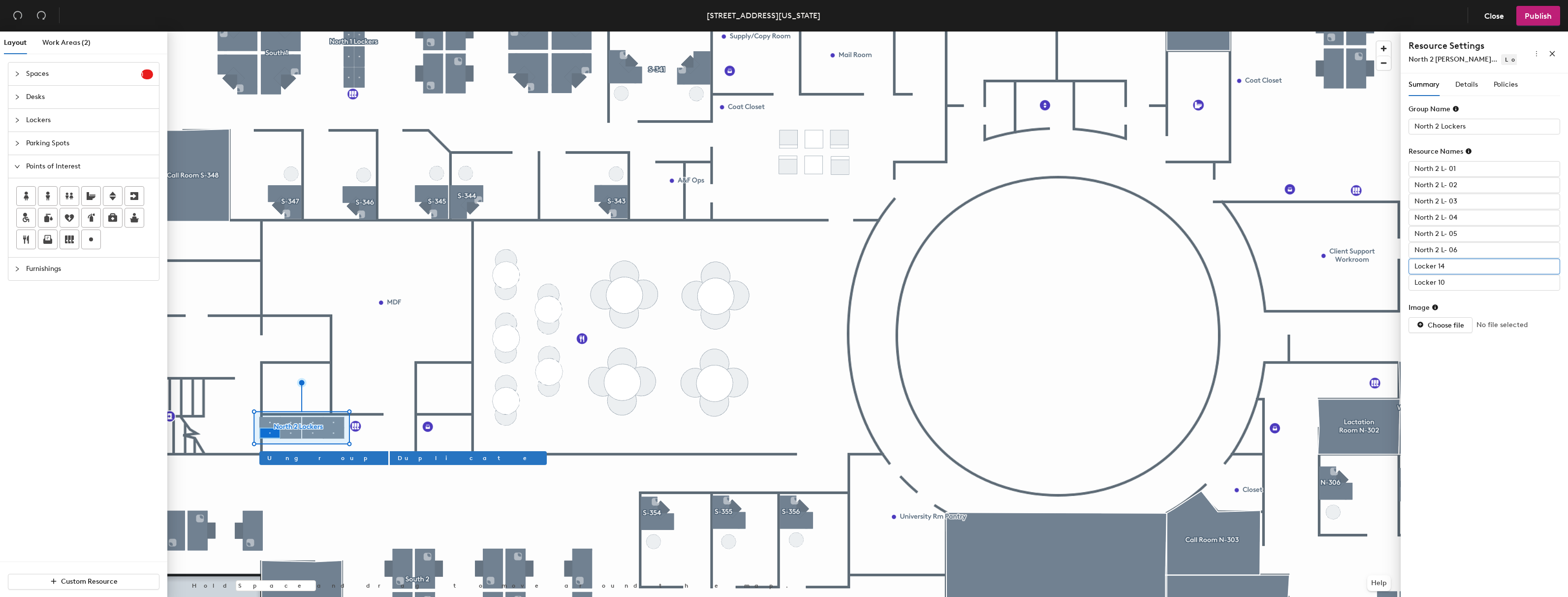
click at [1453, 264] on input "Locker 14" at bounding box center [1484, 267] width 151 height 16
paste input "North 2 L- 0"
type input "North 2 L- 07"
click at [1454, 280] on input "Locker 10" at bounding box center [1484, 283] width 151 height 16
paste input "North 2 L-"
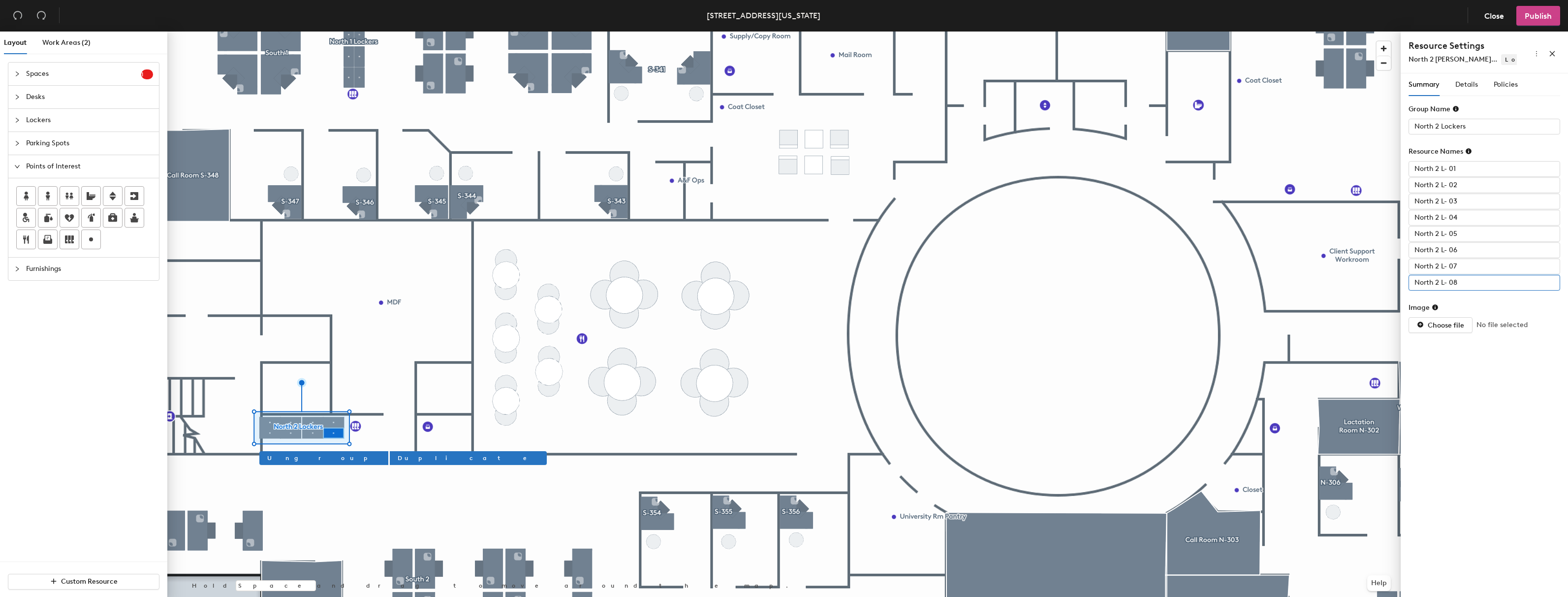
type input "North 2 L- 08"
click at [1545, 12] on span "Publish" at bounding box center [1538, 16] width 27 height 9
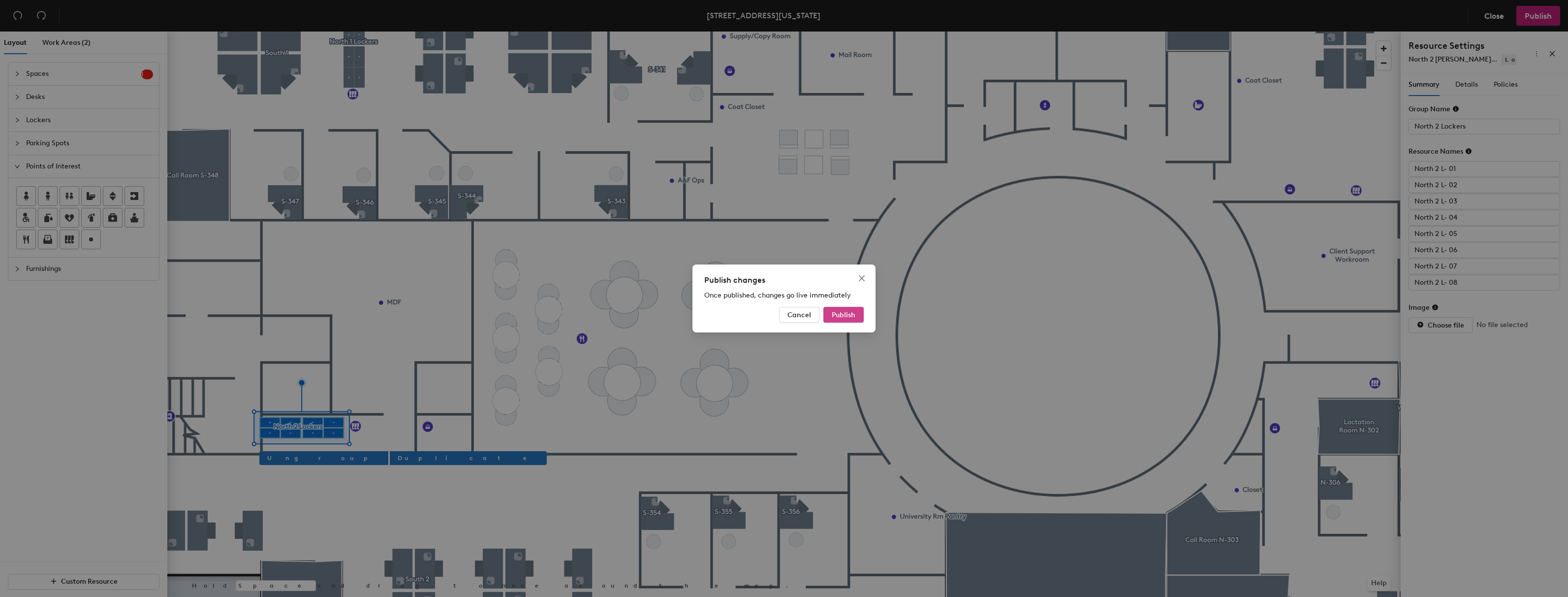
click at [855, 317] on span "Publish" at bounding box center [843, 315] width 24 height 9
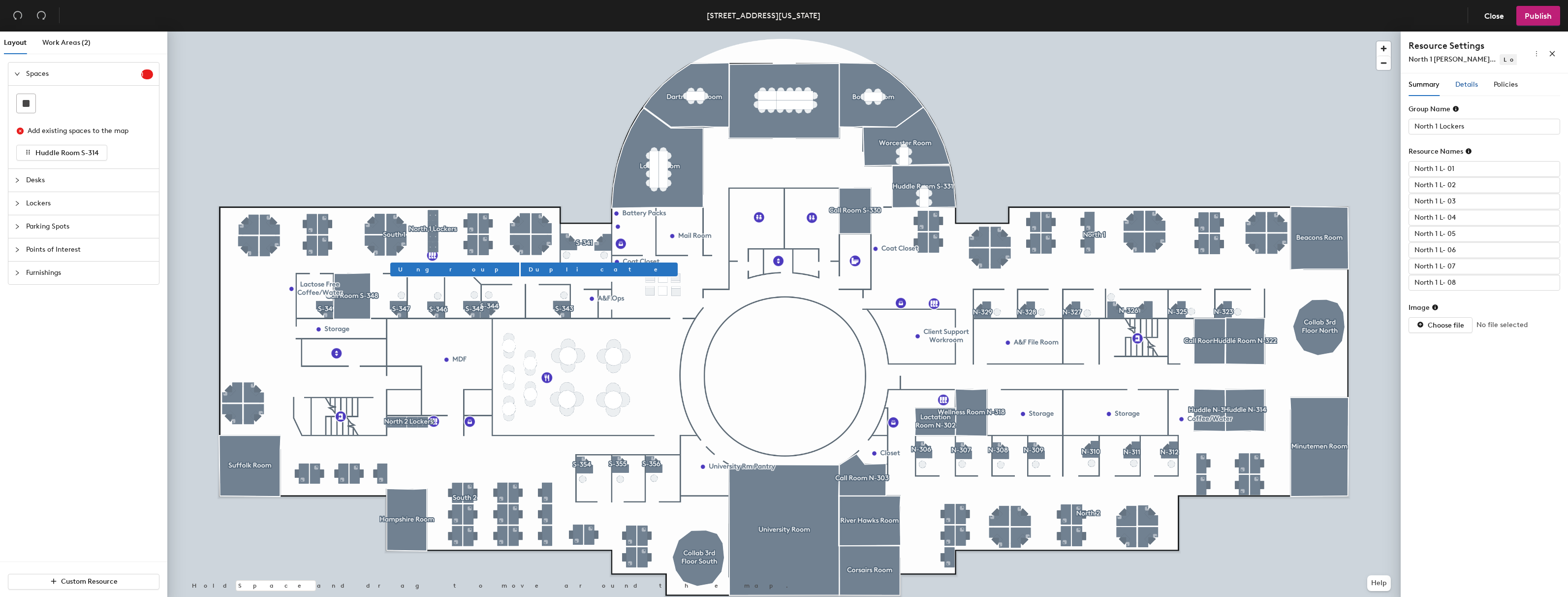
click at [1463, 86] on span "Details" at bounding box center [1466, 84] width 23 height 9
click at [1467, 83] on span "Details" at bounding box center [1466, 84] width 23 height 9
click at [1444, 126] on div at bounding box center [1479, 126] width 137 height 14
click at [1440, 170] on div at bounding box center [1479, 168] width 137 height 14
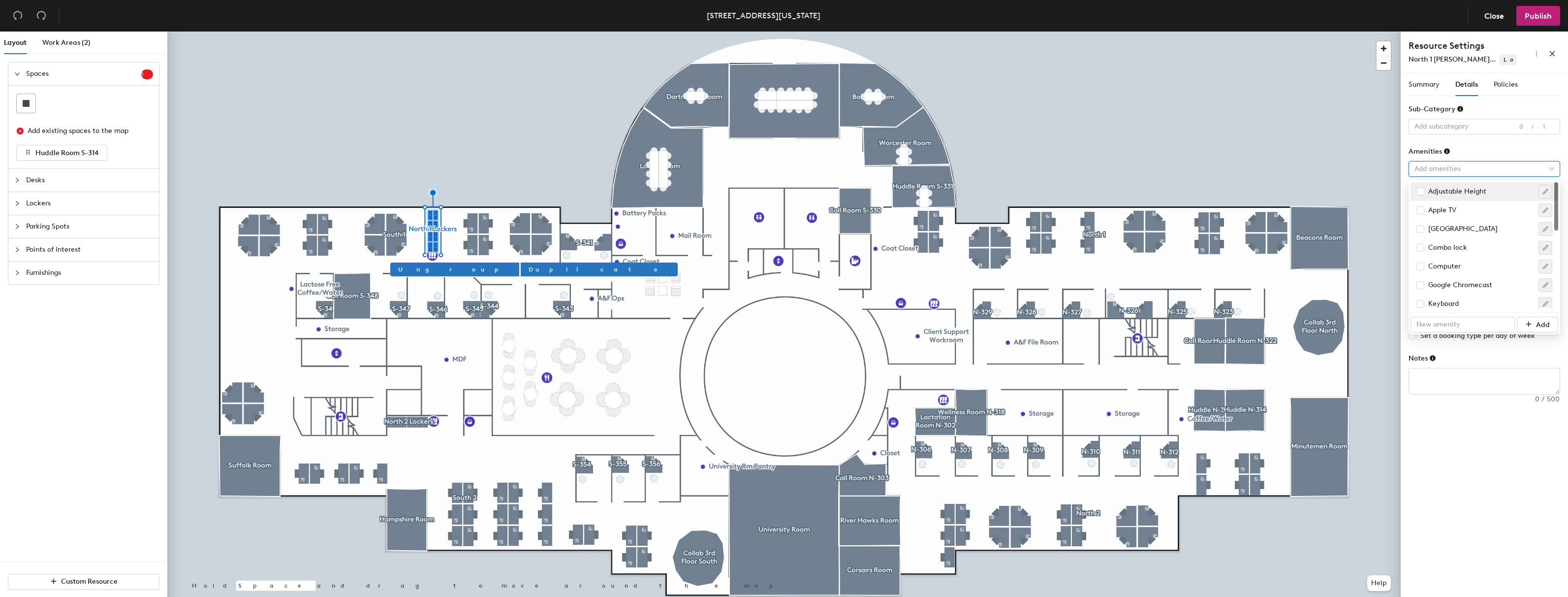
click at [1484, 140] on form "Sub-Category Add subcategory 0/1 Amenities Add amenities Capacity 1 Accessibili…" at bounding box center [1484, 249] width 151 height 291
click at [1478, 129] on div at bounding box center [1479, 126] width 137 height 14
click at [1452, 124] on div at bounding box center [1479, 126] width 137 height 14
click at [1426, 129] on div at bounding box center [1479, 126] width 137 height 14
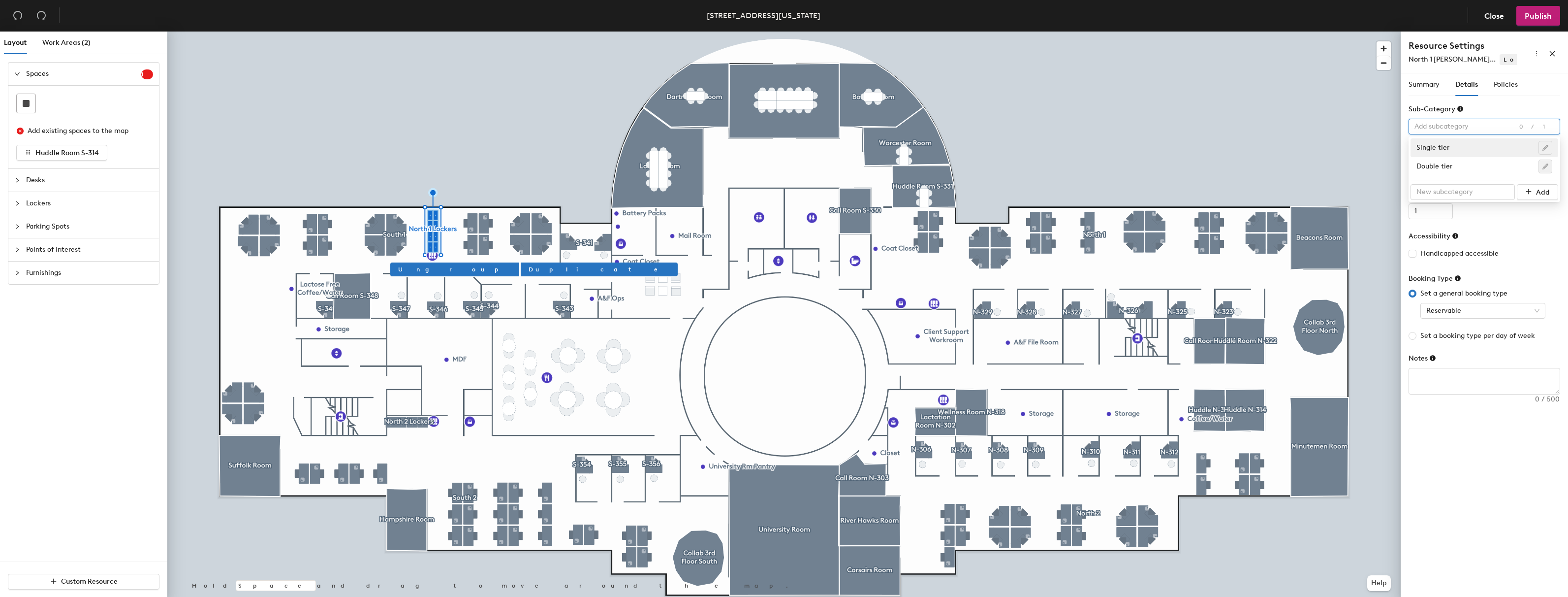
drag, startPoint x: 1442, startPoint y: 144, endPoint x: 1444, endPoint y: 149, distance: 5.4
click at [1442, 144] on div "Single tier" at bounding box center [1484, 148] width 136 height 14
click at [1537, 310] on span "Reservable" at bounding box center [1483, 311] width 113 height 15
click at [1539, 313] on span "Reservable" at bounding box center [1483, 311] width 113 height 15
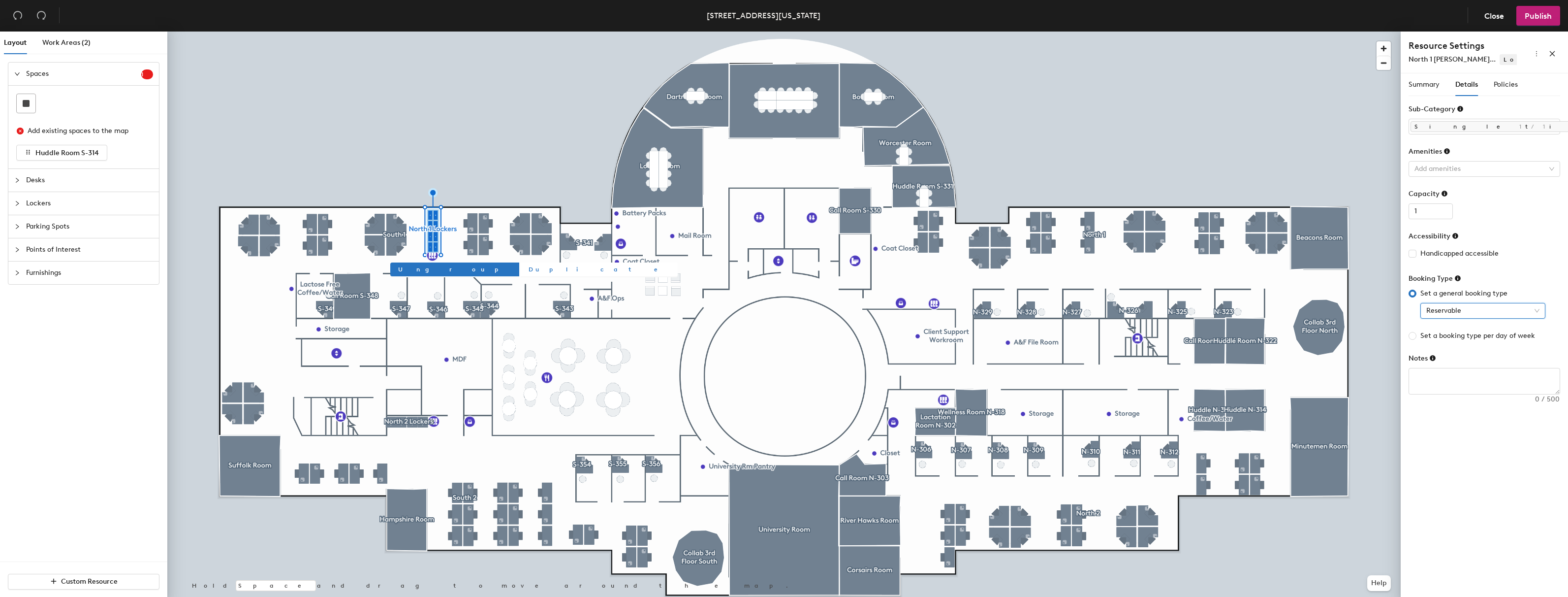
click at [528, 271] on span "Duplicate" at bounding box center [599, 269] width 142 height 9
type input "Group 3"
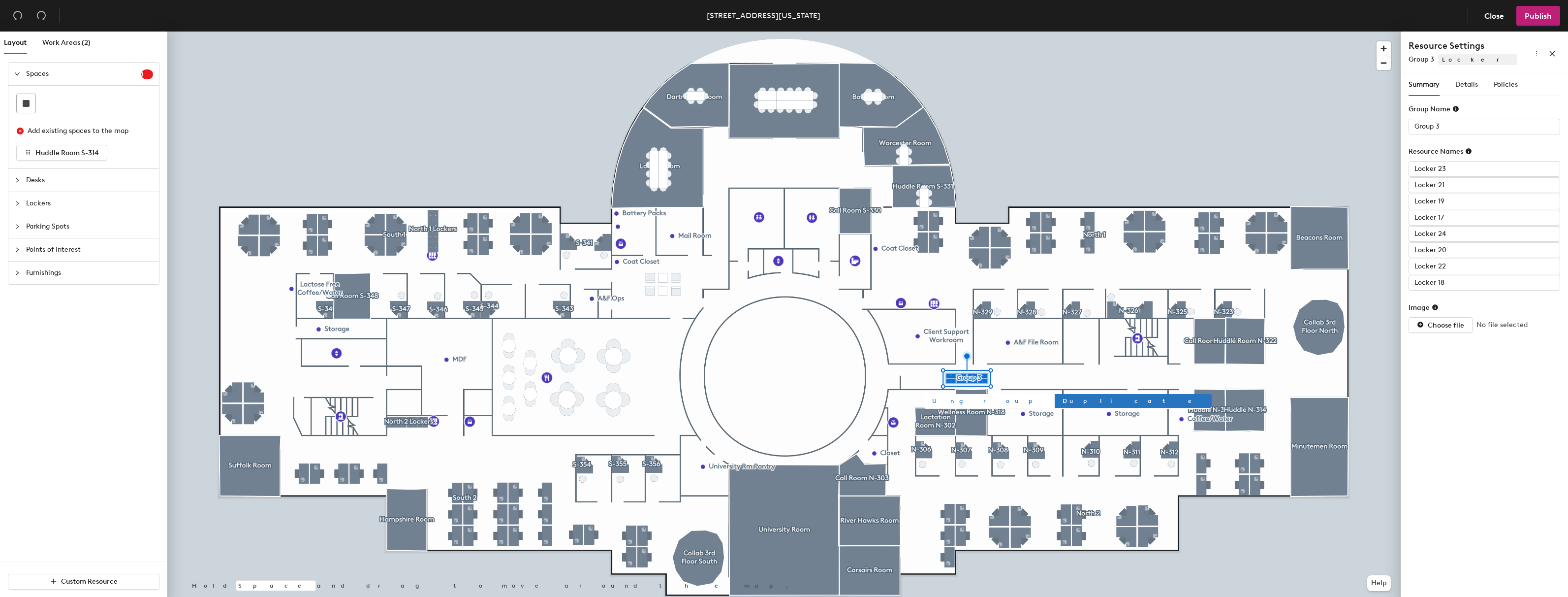
click at [958, 400] on button "Ungroup" at bounding box center [988, 400] width 129 height 14
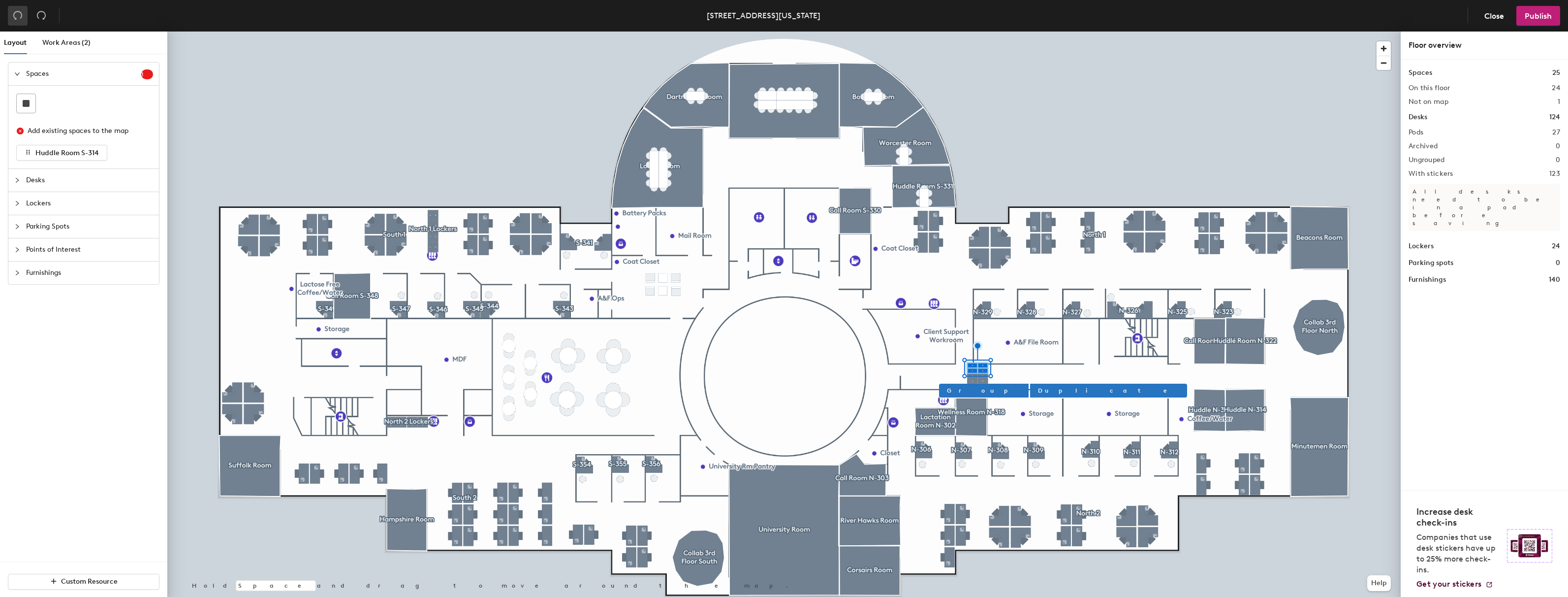
click at [10, 12] on button "button" at bounding box center [18, 16] width 20 height 20
click at [20, 12] on icon "undo" at bounding box center [18, 16] width 9 height 9
click at [969, 32] on div at bounding box center [784, 32] width 1234 height 0
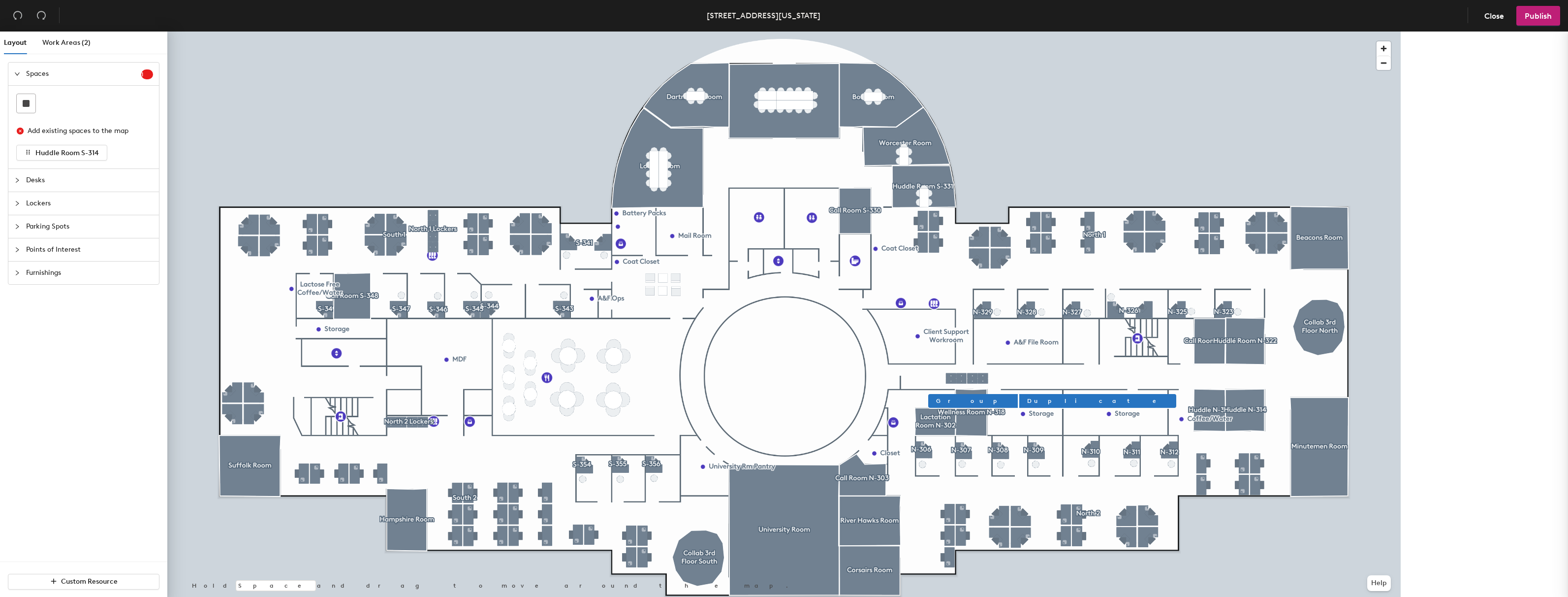
click at [943, 372] on div at bounding box center [973, 376] width 64 height 19
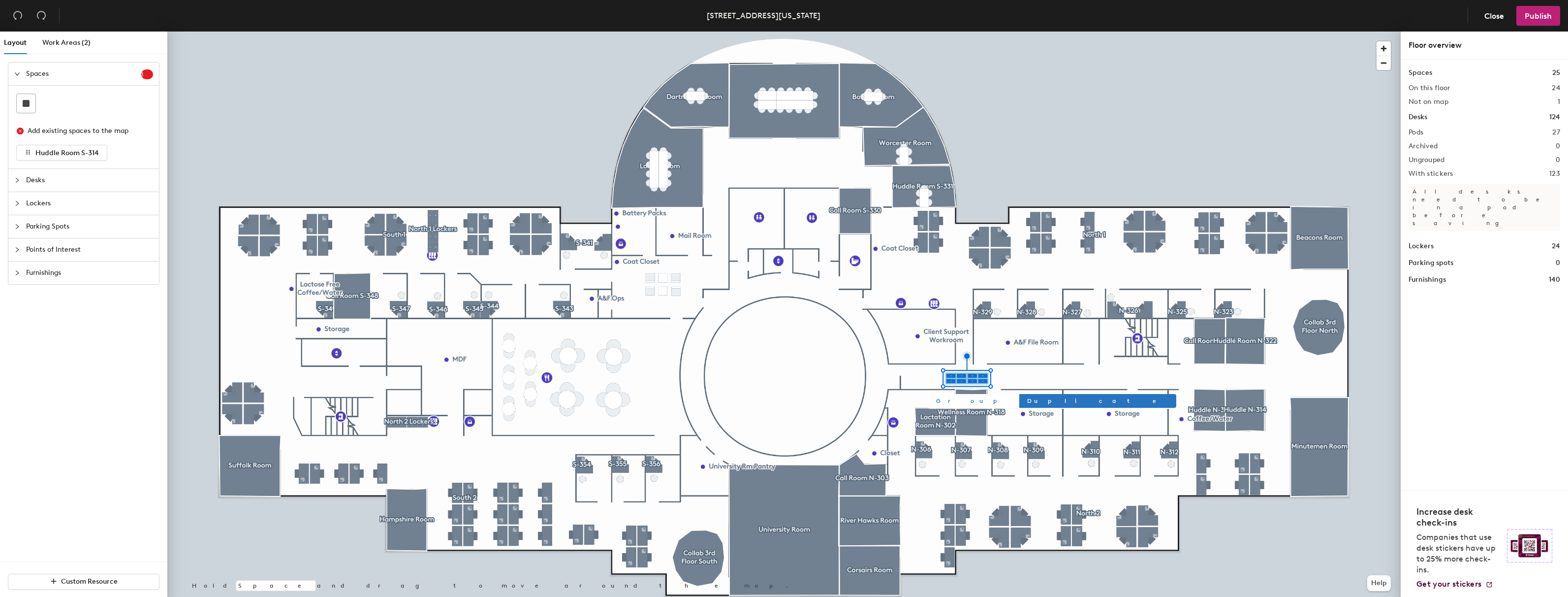
click at [940, 402] on span "Group" at bounding box center [973, 400] width 74 height 9
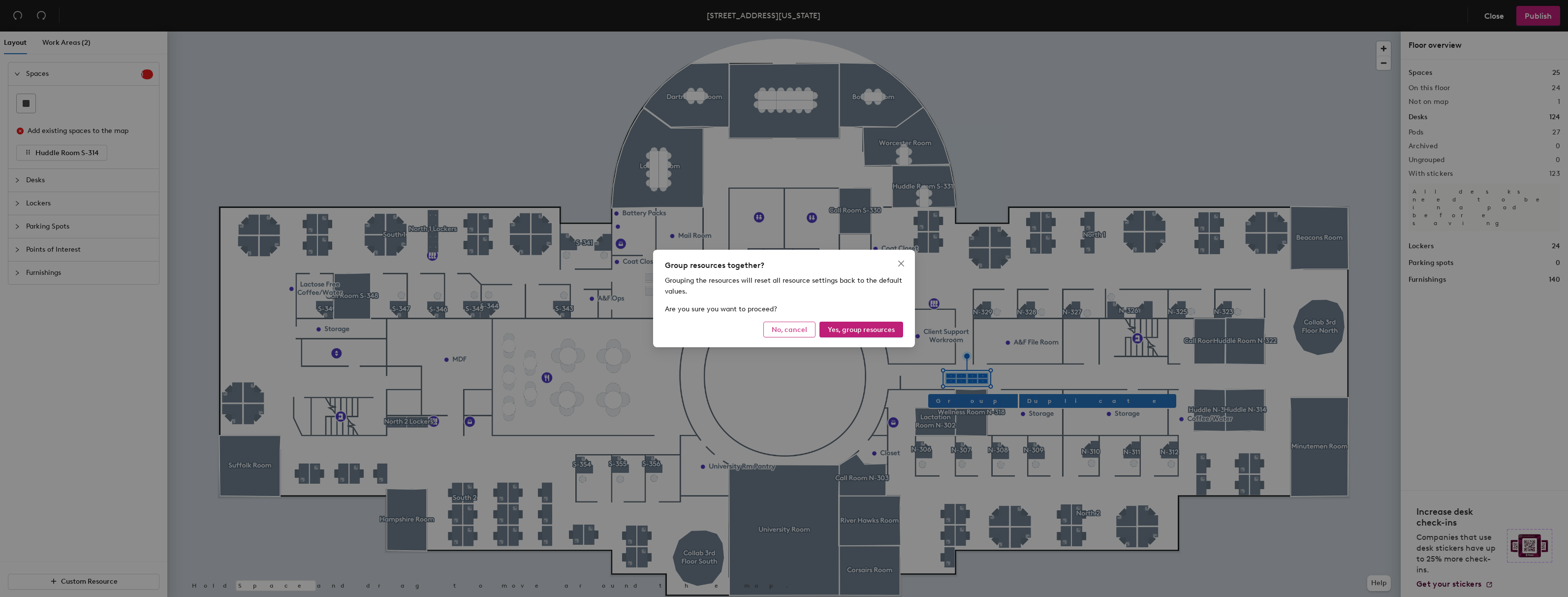
click at [783, 329] on span "No, cancel" at bounding box center [789, 330] width 35 height 9
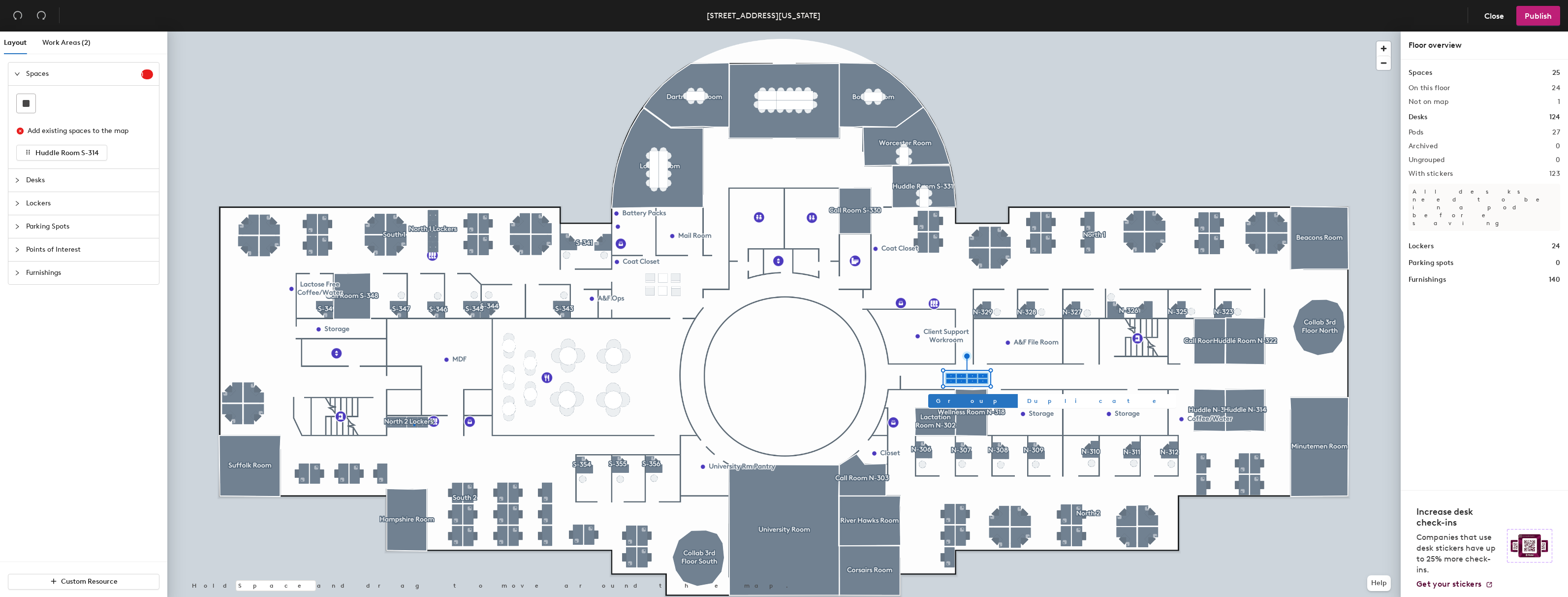
click at [414, 32] on div at bounding box center [784, 32] width 1234 height 0
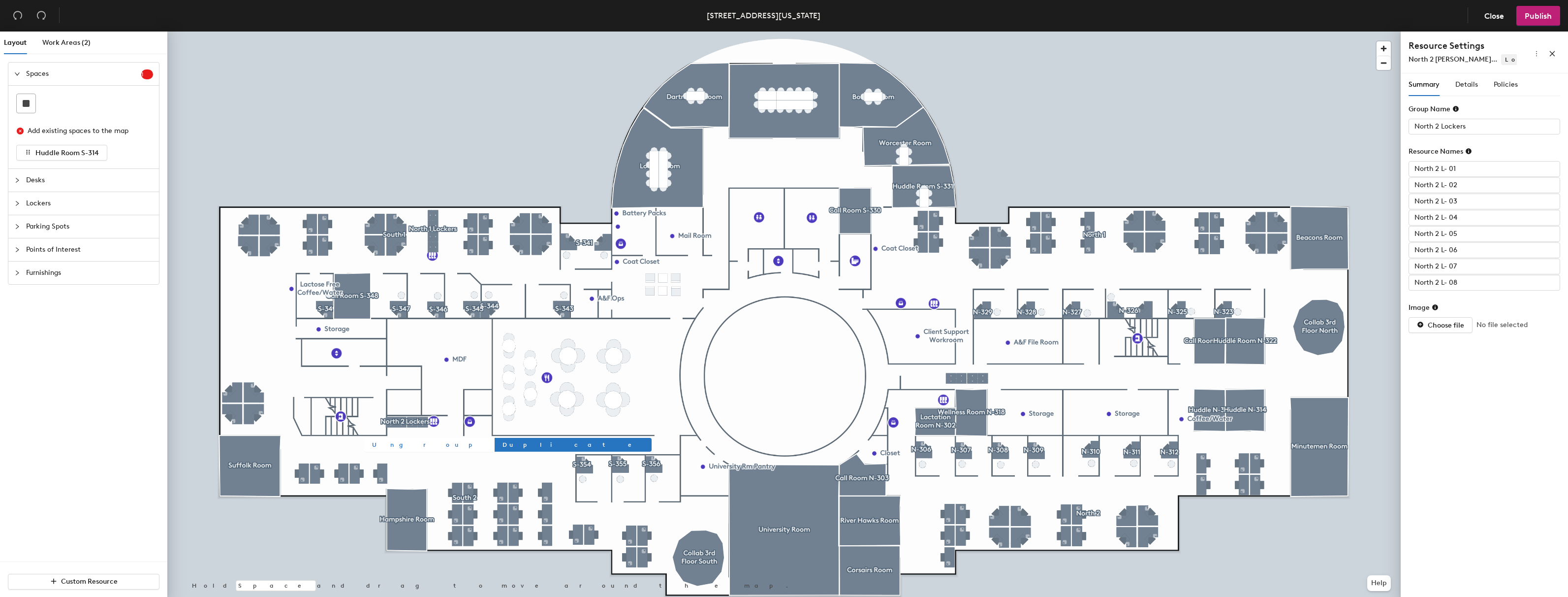
click at [392, 447] on span "Ungroup" at bounding box center [429, 444] width 113 height 9
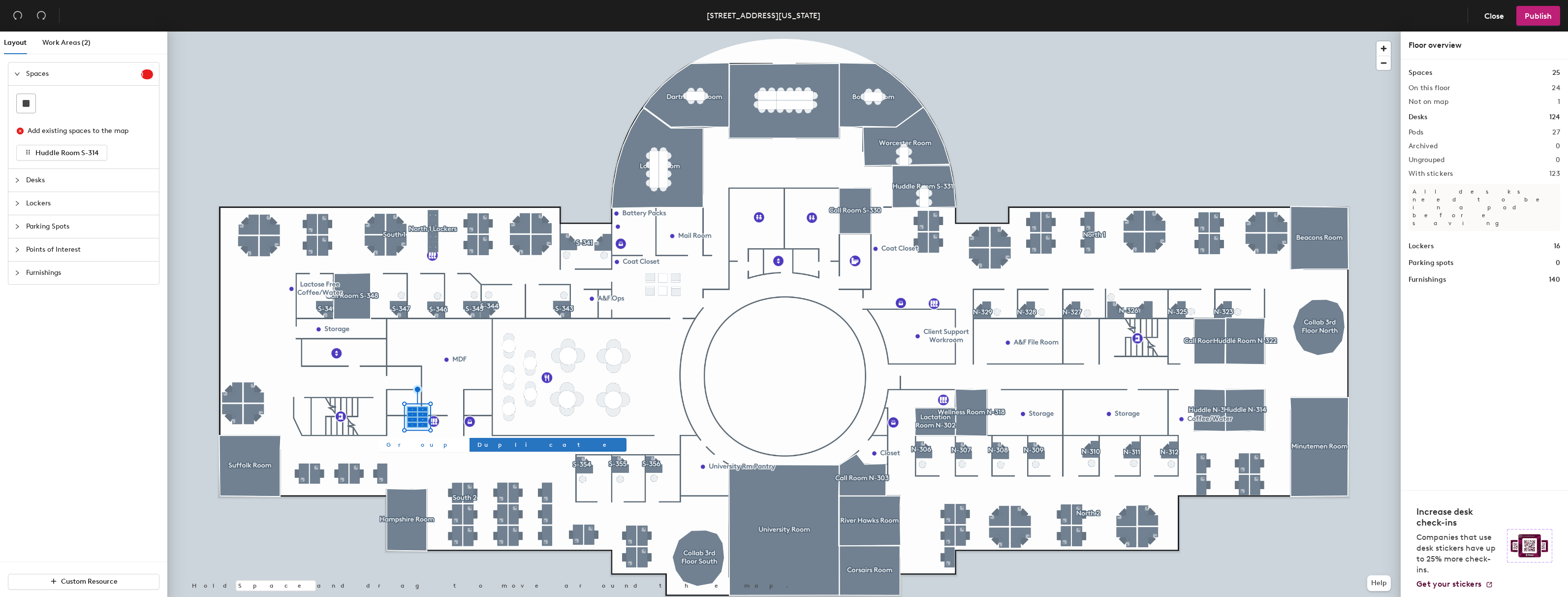
click at [398, 446] on span "Group" at bounding box center [423, 444] width 74 height 9
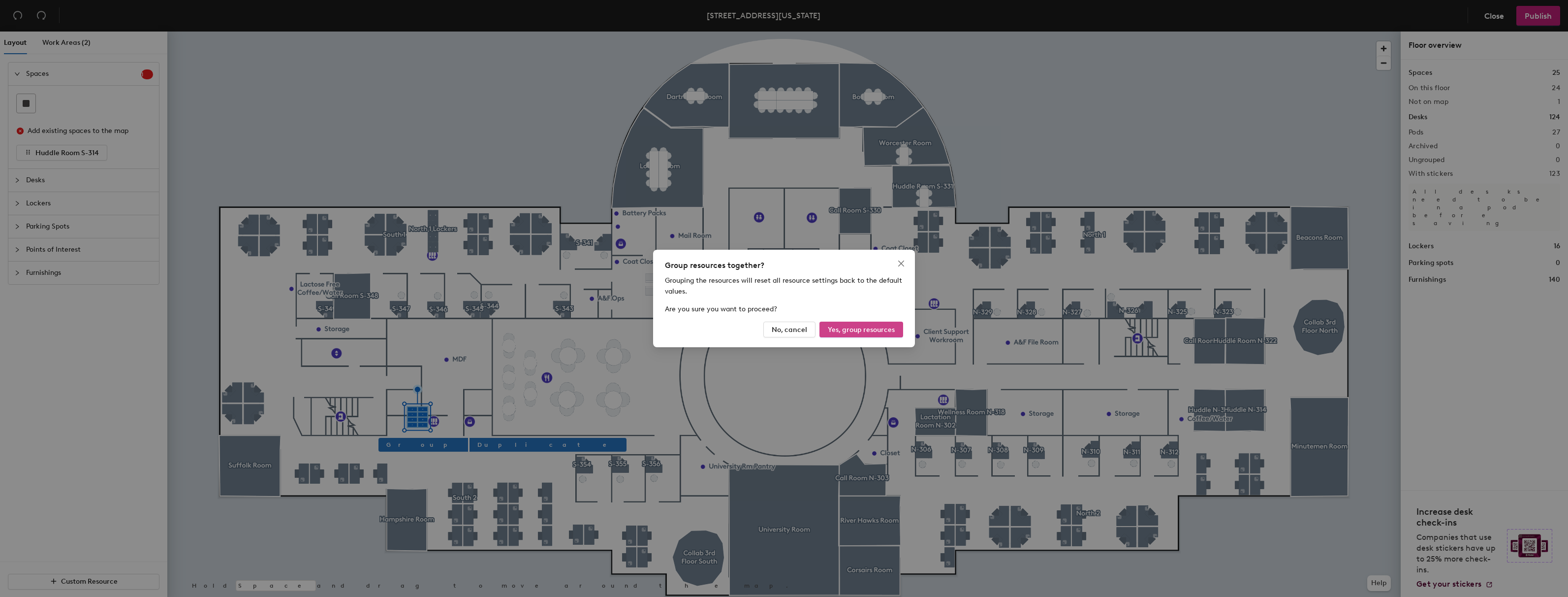
click at [862, 329] on span "Yes, group resources" at bounding box center [861, 330] width 67 height 9
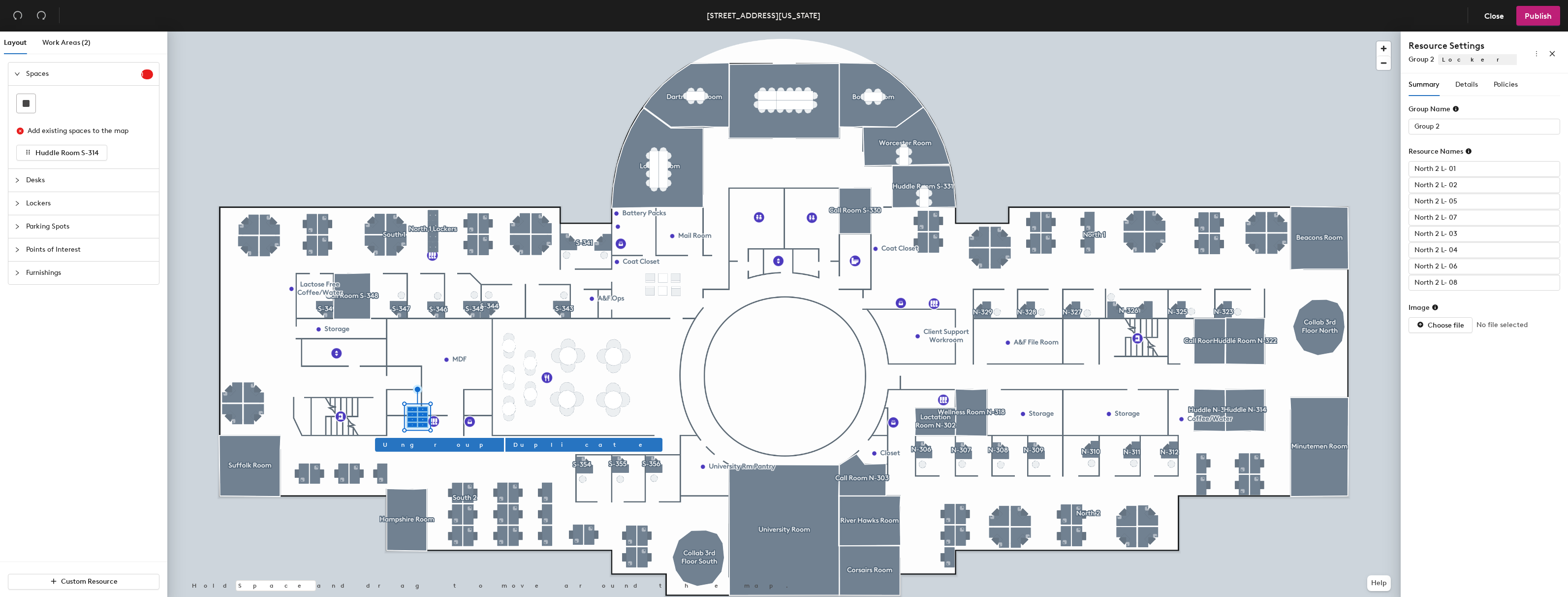
type input "North 2 L- 01"
click at [1450, 124] on input "Group 2" at bounding box center [1484, 126] width 151 height 16
type input "North 2 Lockers"
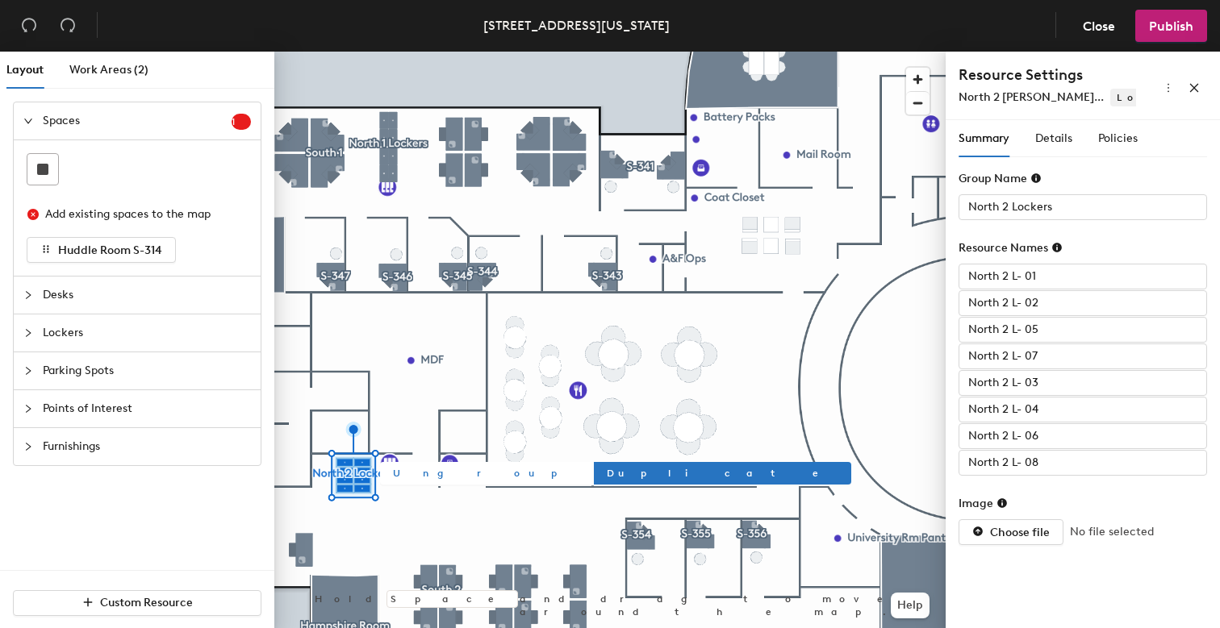
click at [543, 52] on div at bounding box center [609, 52] width 671 height 0
